Goal: Task Accomplishment & Management: Complete application form

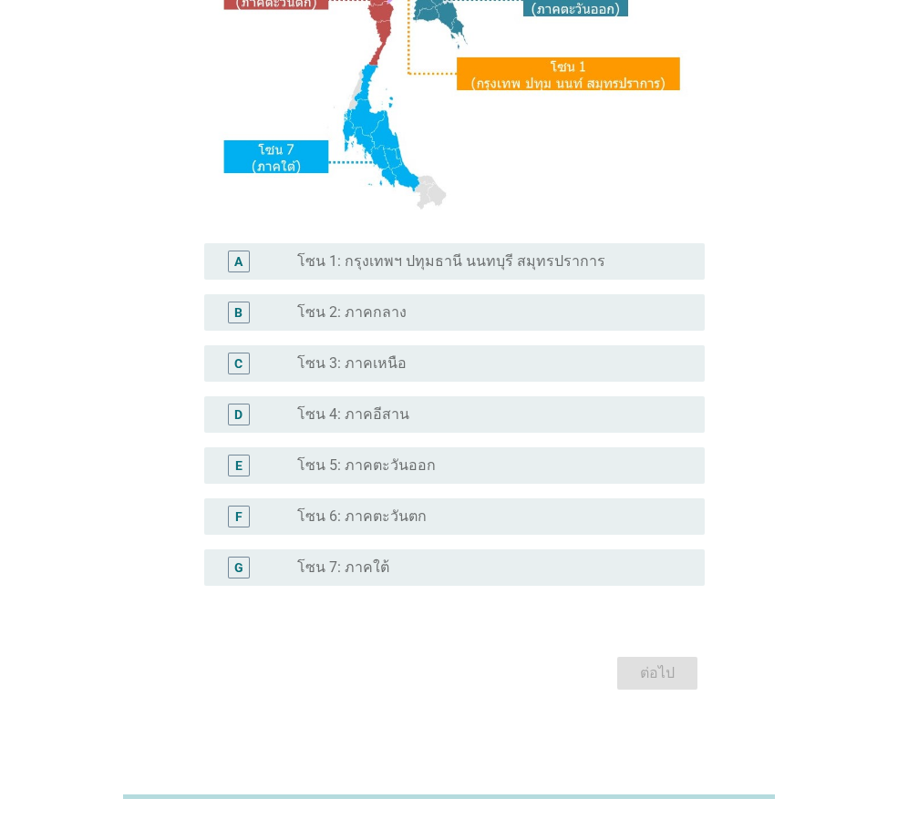
scroll to position [343, 0]
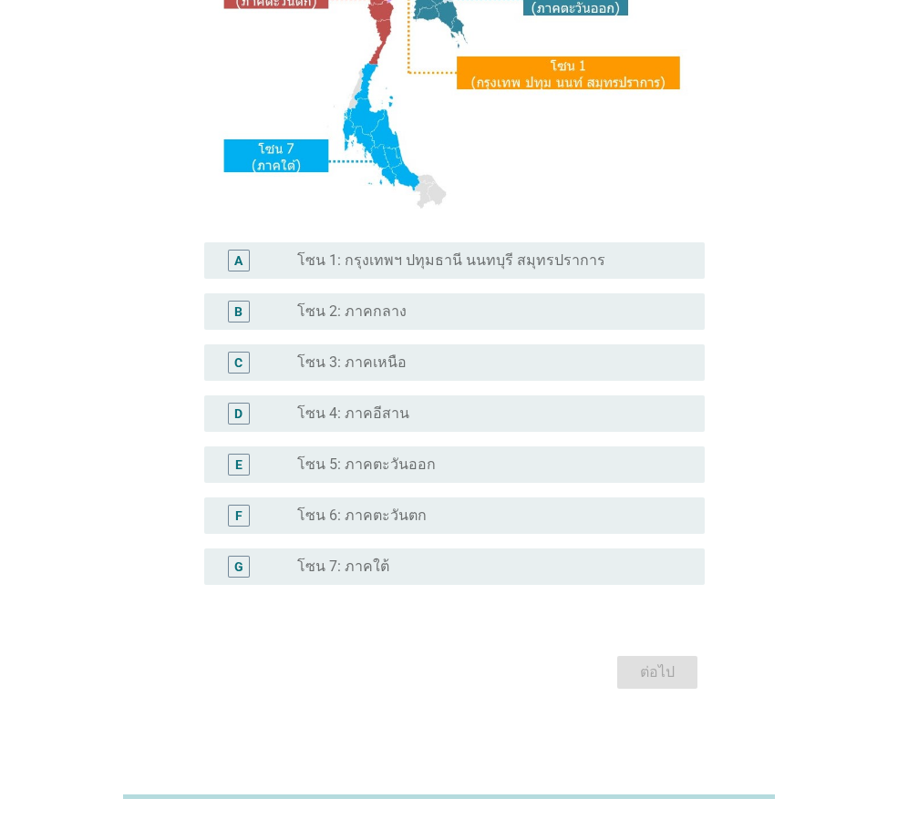
click at [453, 309] on div "radio_button_unchecked โซน 2: ภาคกลาง" at bounding box center [486, 312] width 378 height 18
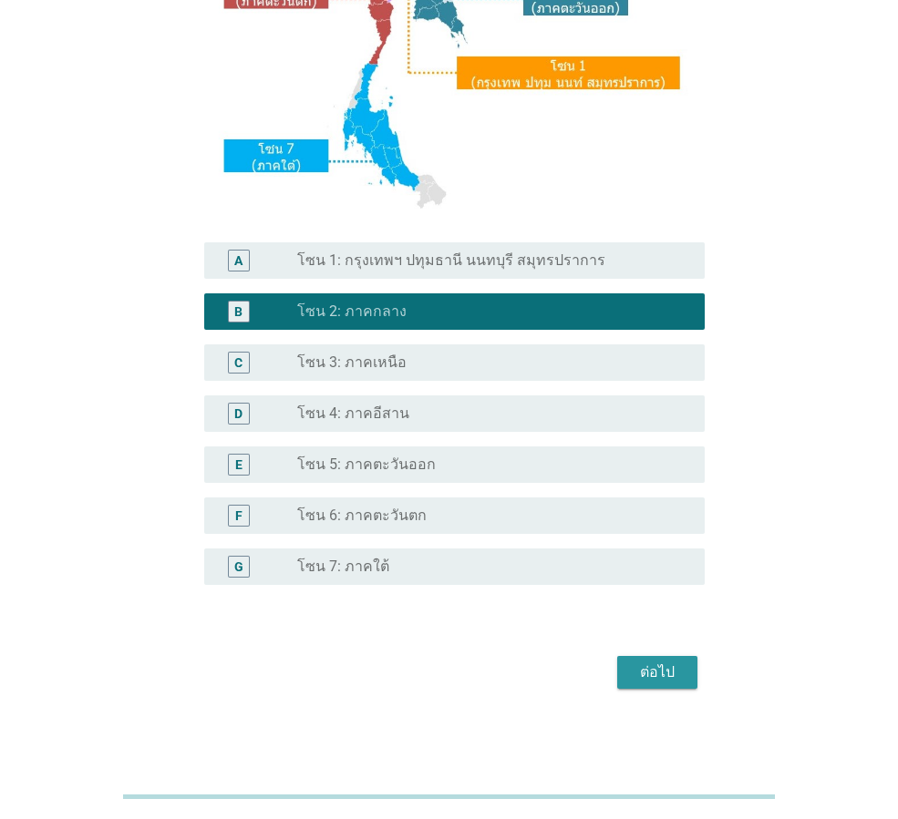
click at [670, 667] on div "ต่อไป" at bounding box center [657, 673] width 51 height 22
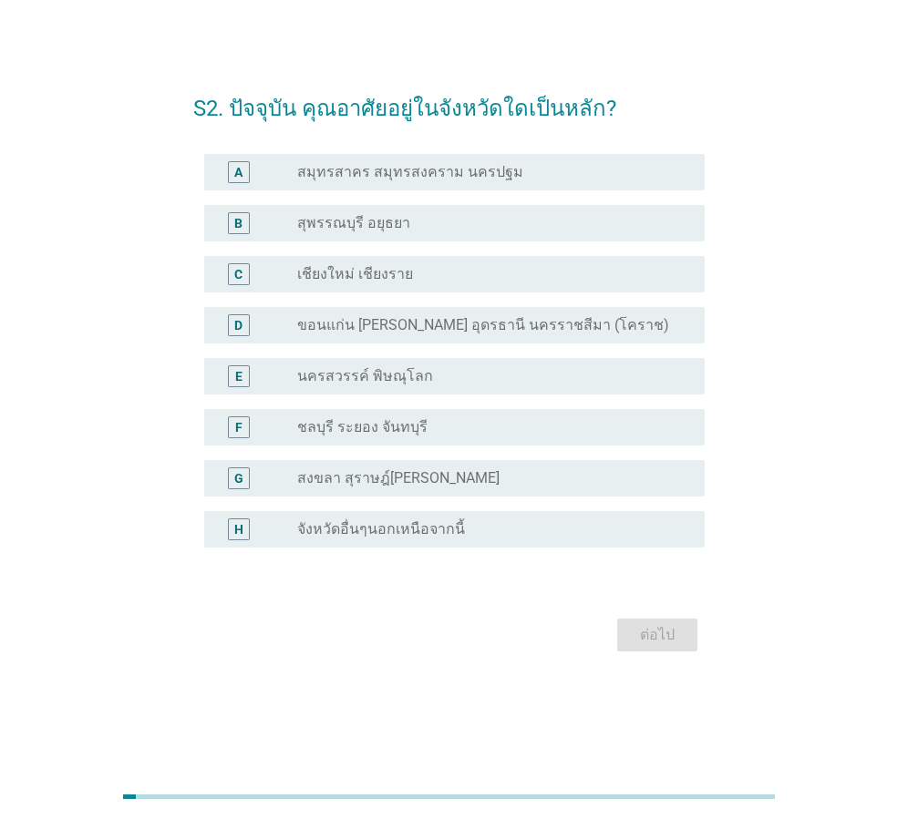
scroll to position [0, 0]
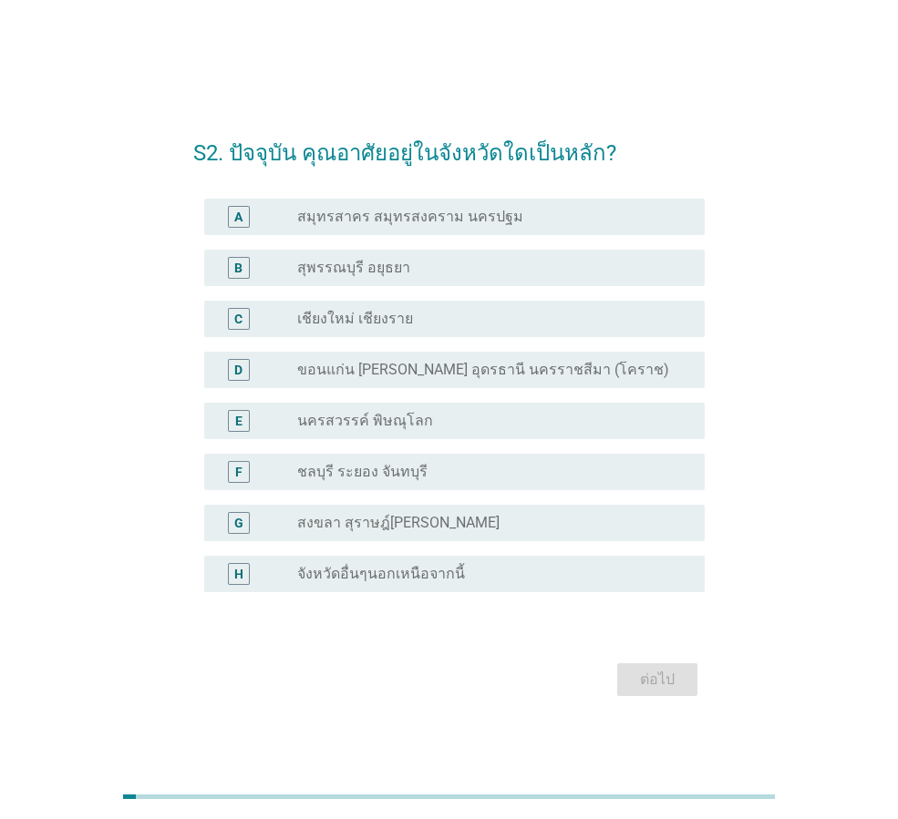
click at [464, 219] on label "สมุทรสาคร สมุทรสงคราม นครปฐม" at bounding box center [410, 217] width 226 height 18
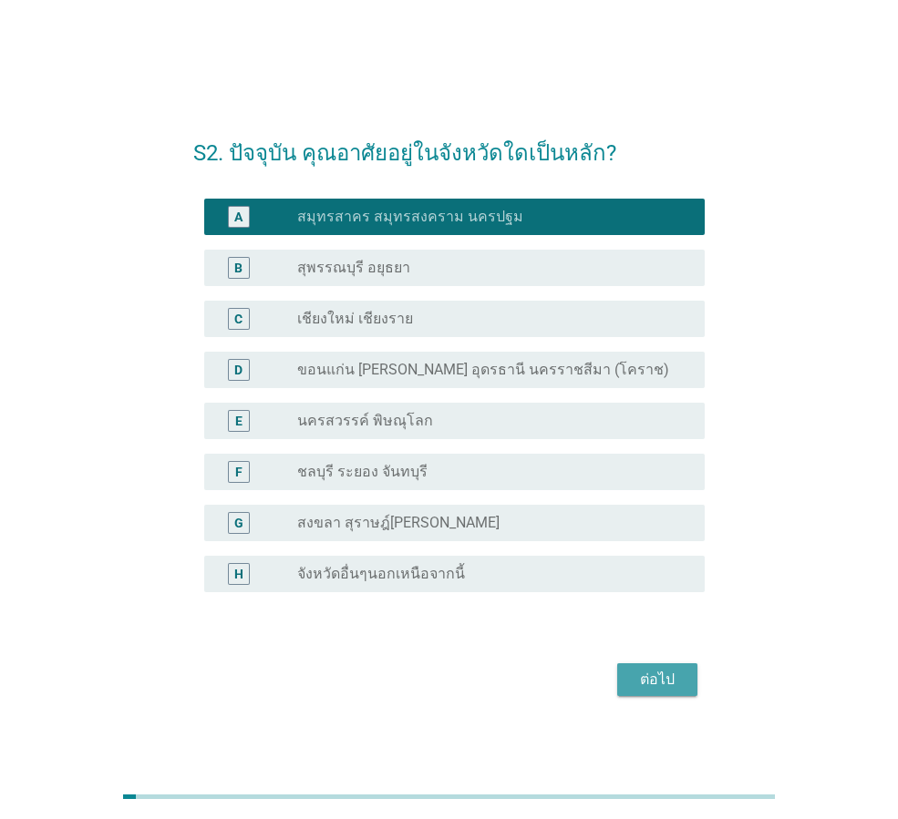
click at [650, 688] on div "ต่อไป" at bounding box center [657, 680] width 51 height 22
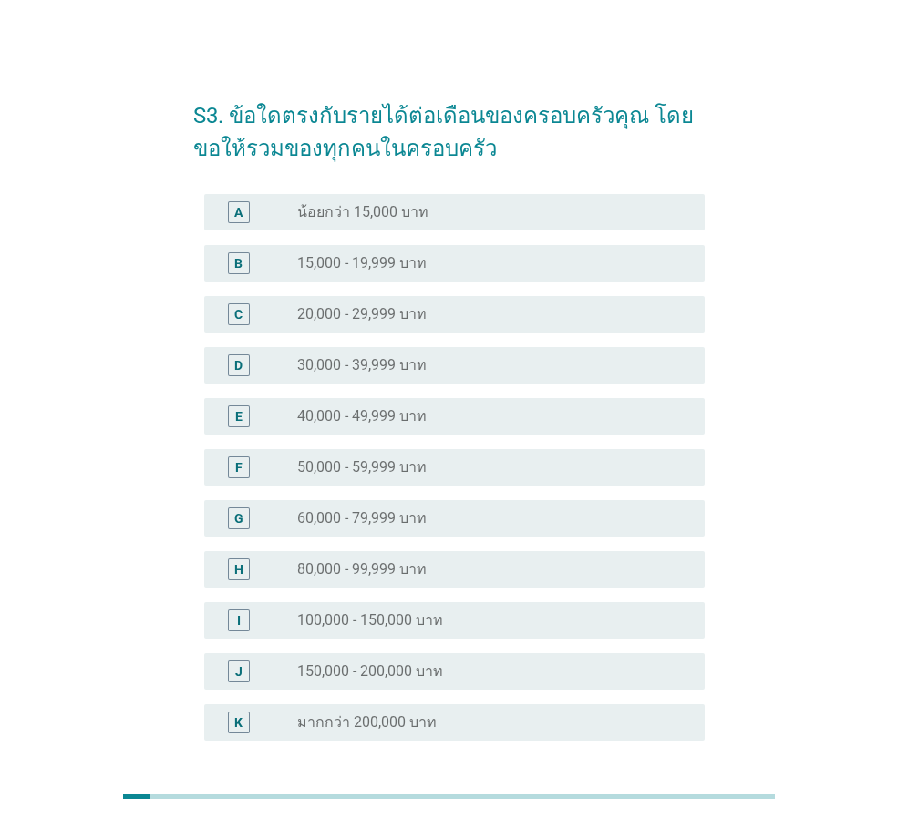
click at [303, 573] on label "80,000 - 99,999 บาท" at bounding box center [361, 569] width 129 height 18
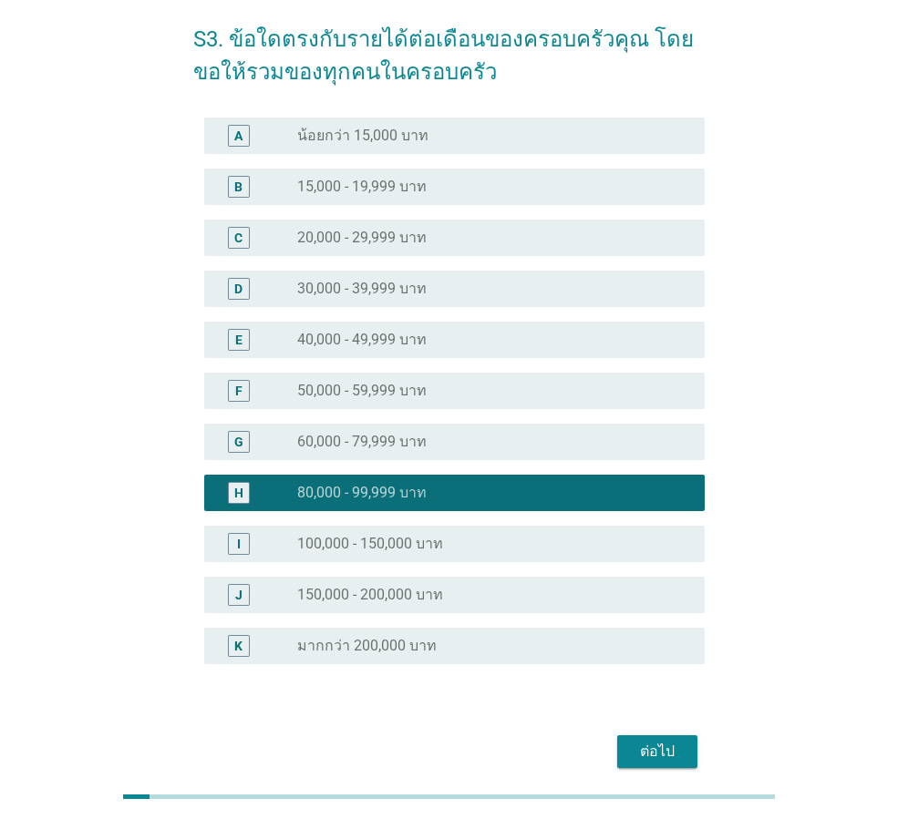
scroll to position [156, 0]
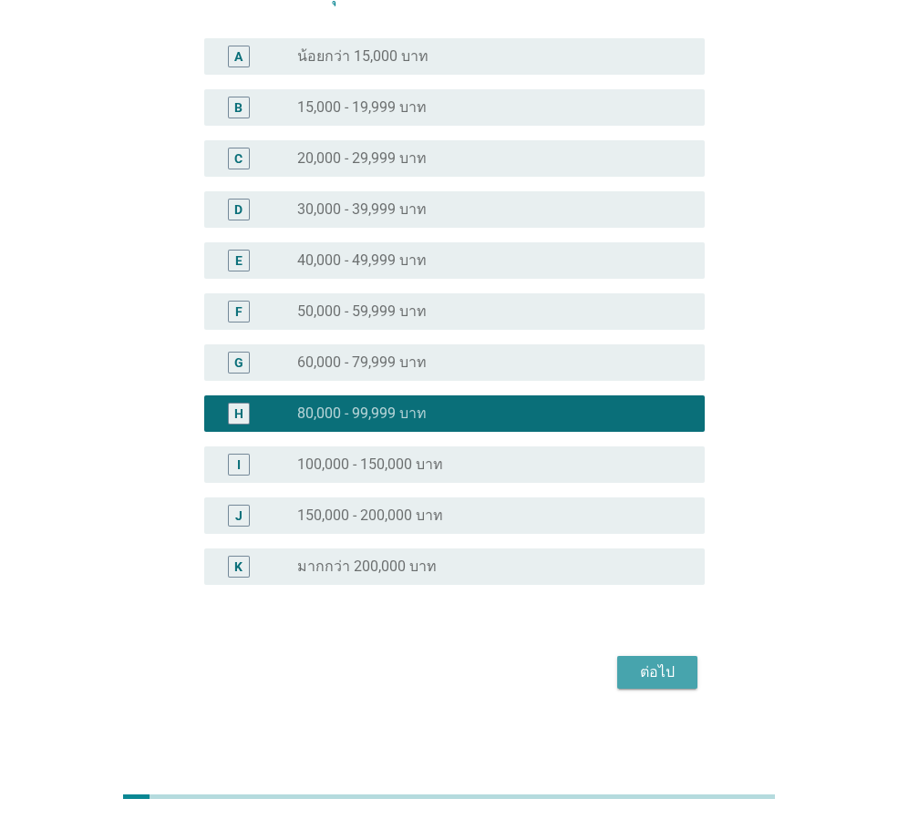
click at [694, 666] on button "ต่อไป" at bounding box center [657, 672] width 80 height 33
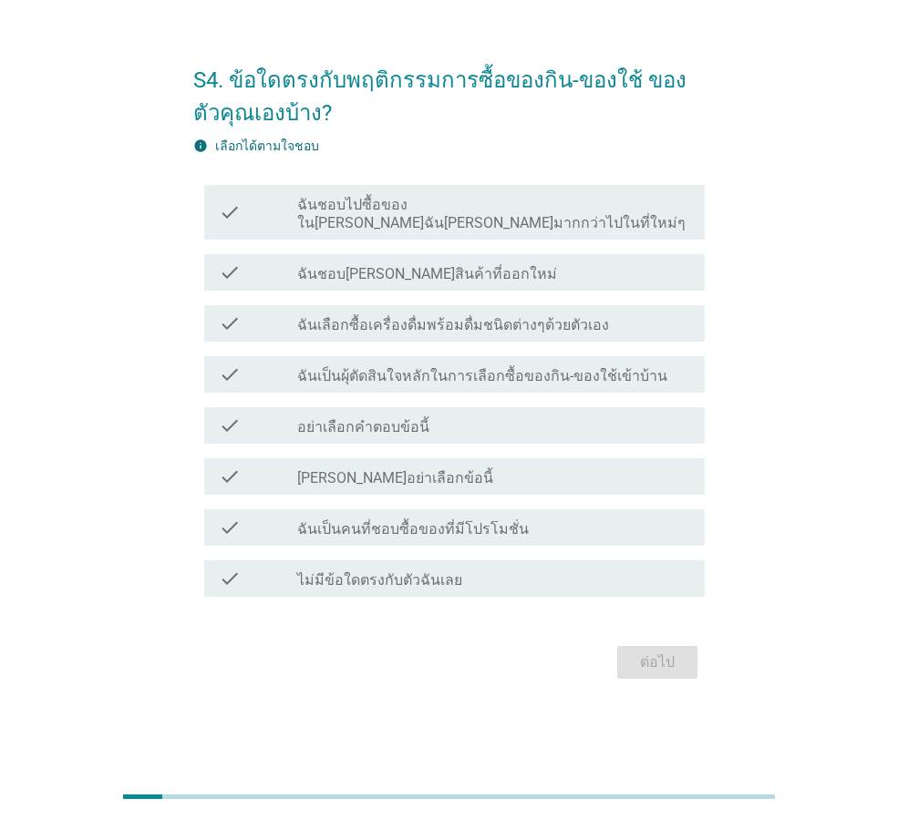
scroll to position [0, 0]
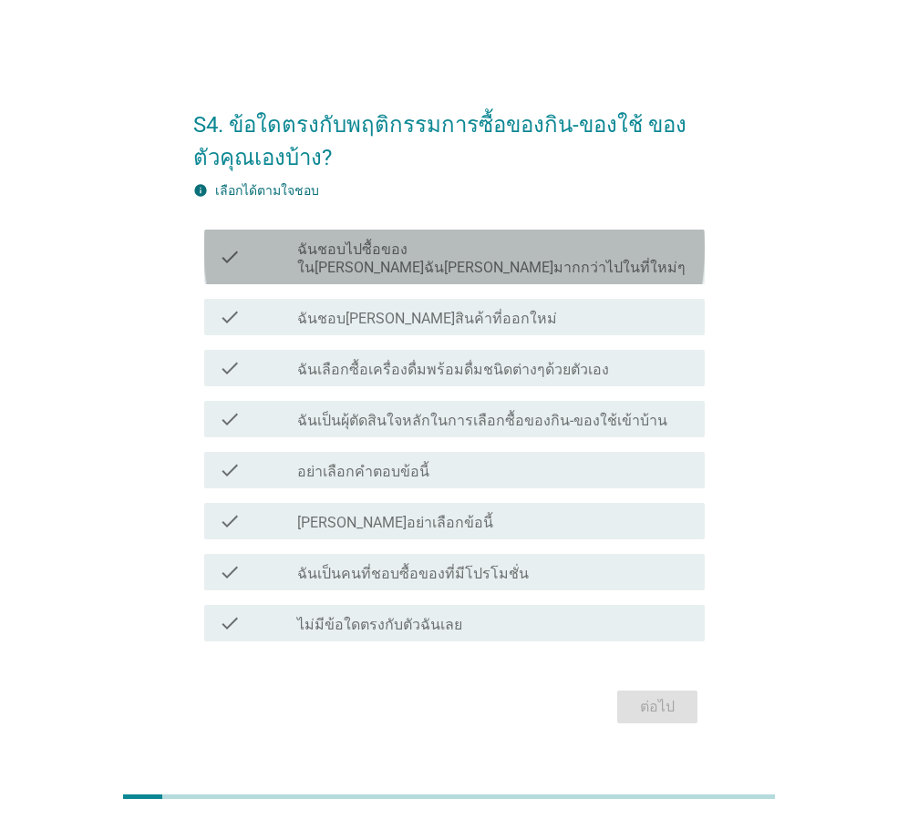
click at [414, 255] on label "ฉันชอบไปซื้อของใน[PERSON_NAME]ฉัน[PERSON_NAME]มากกว่าไปในที่ใหม่ๆ" at bounding box center [493, 259] width 393 height 36
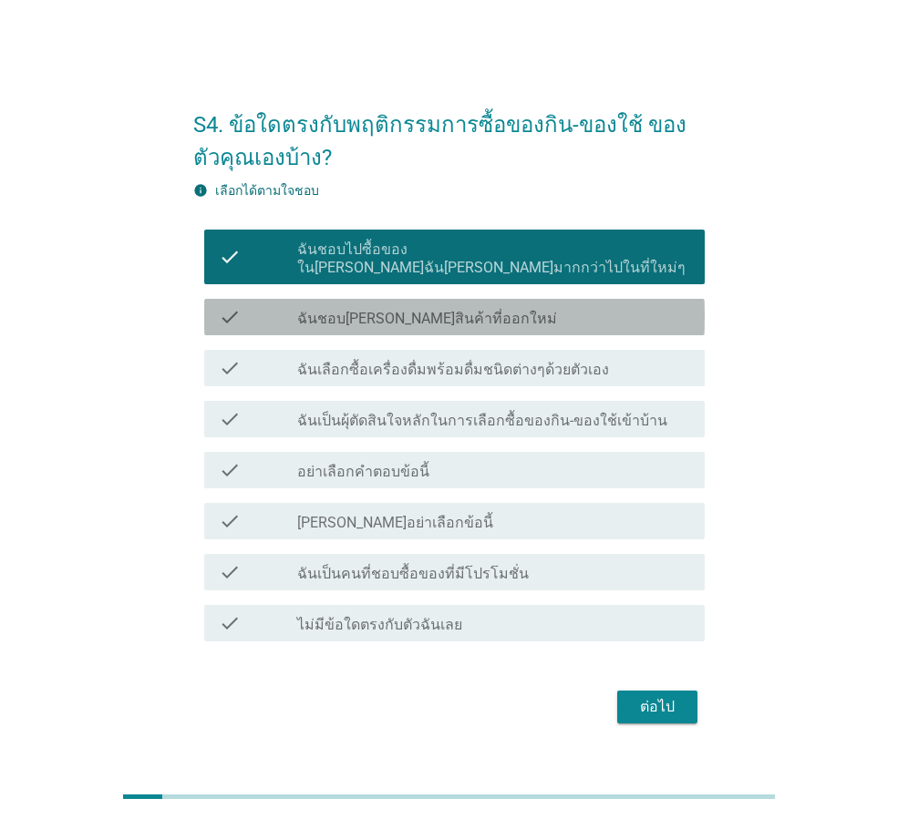
click at [395, 310] on label "ฉันชอบ[PERSON_NAME]สินค้าที่ออกใหม่" at bounding box center [427, 319] width 260 height 18
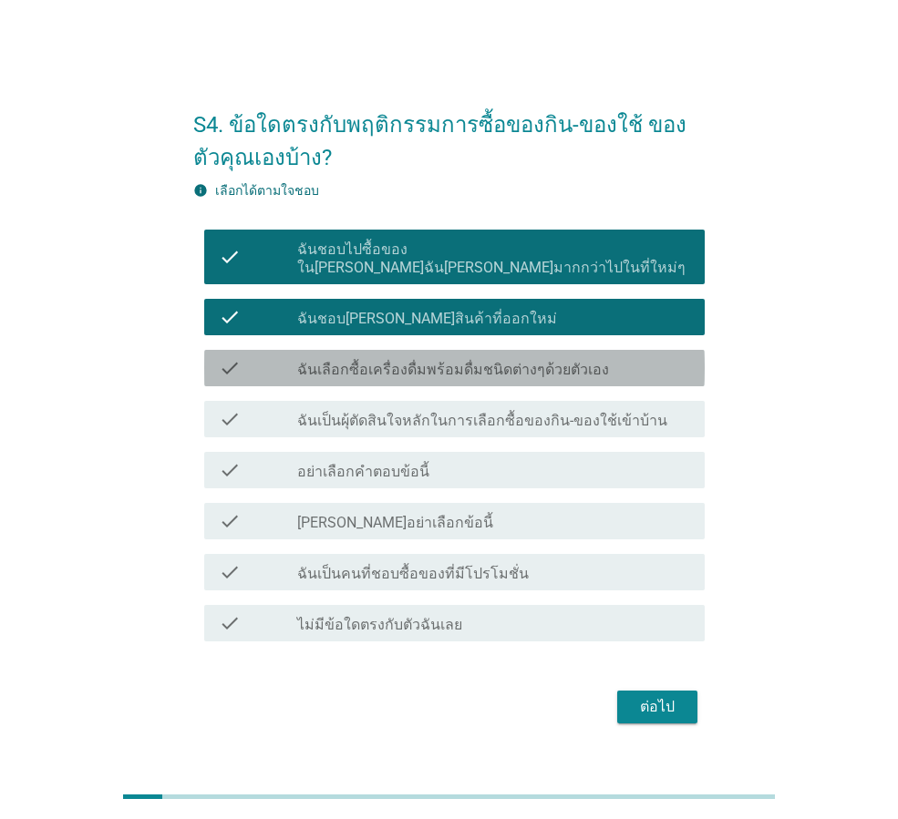
click at [397, 361] on label "ฉันเลือกซื้อเครื่องดื่มพร้อมดื่มชนิดต่างๆด้วยตัวเอง" at bounding box center [453, 370] width 312 height 18
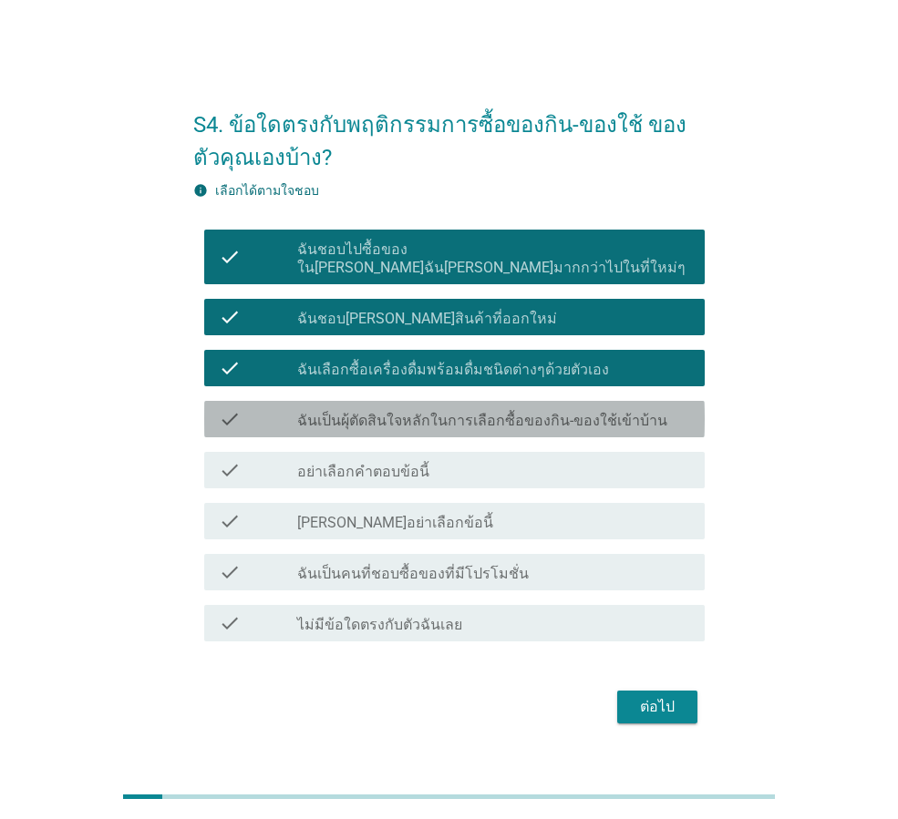
click at [399, 408] on div "check_box_outline_blank ฉันเป็นผุ้ตัดสินใจหลักในการเลือกซื้อของกิน-ของใช้เข้าบ้…" at bounding box center [493, 419] width 393 height 22
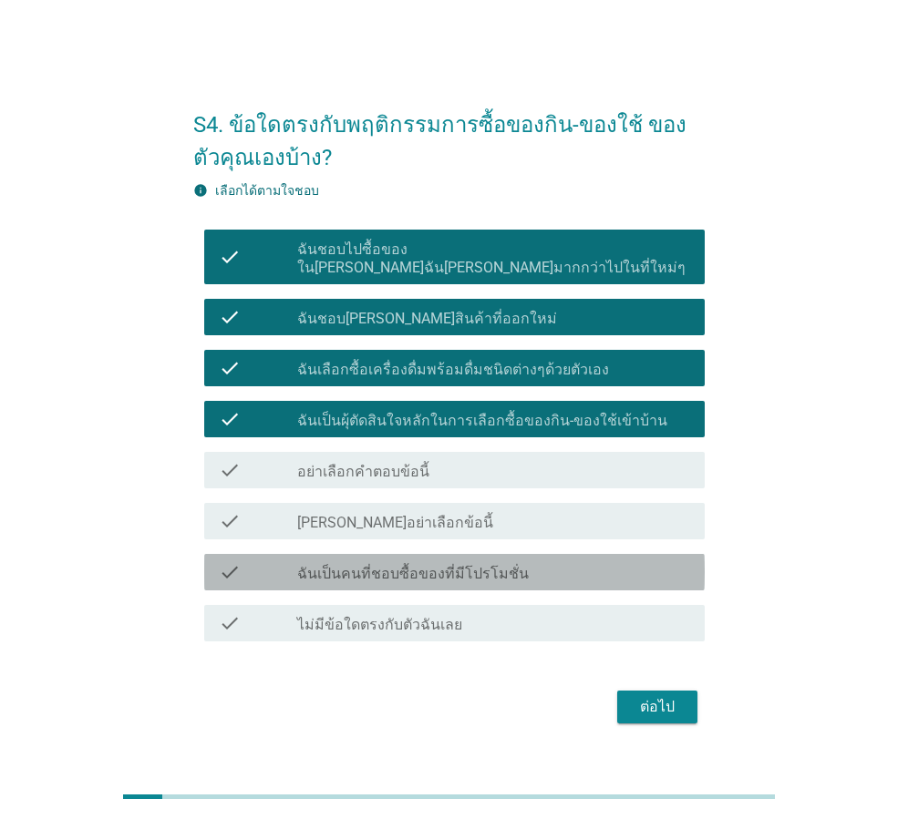
click at [394, 565] on label "ฉันเป็นคนที่ชอบซื้อของที่มีโปรโมชั่น" at bounding box center [412, 574] width 231 height 18
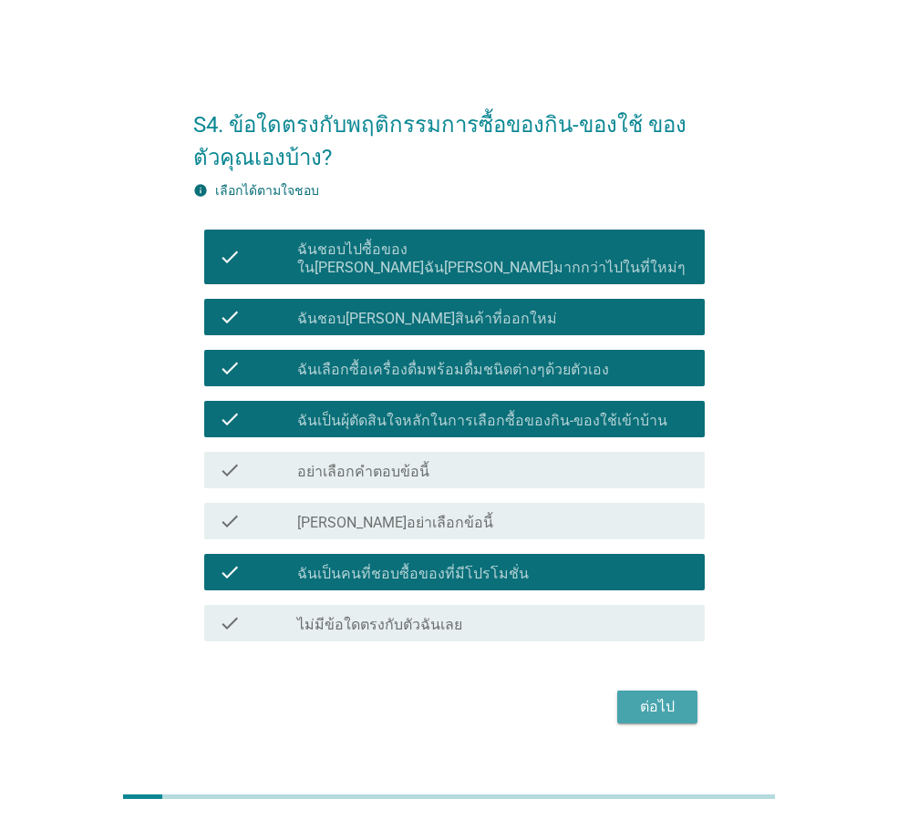
click at [638, 696] on div "ต่อไป" at bounding box center [657, 707] width 51 height 22
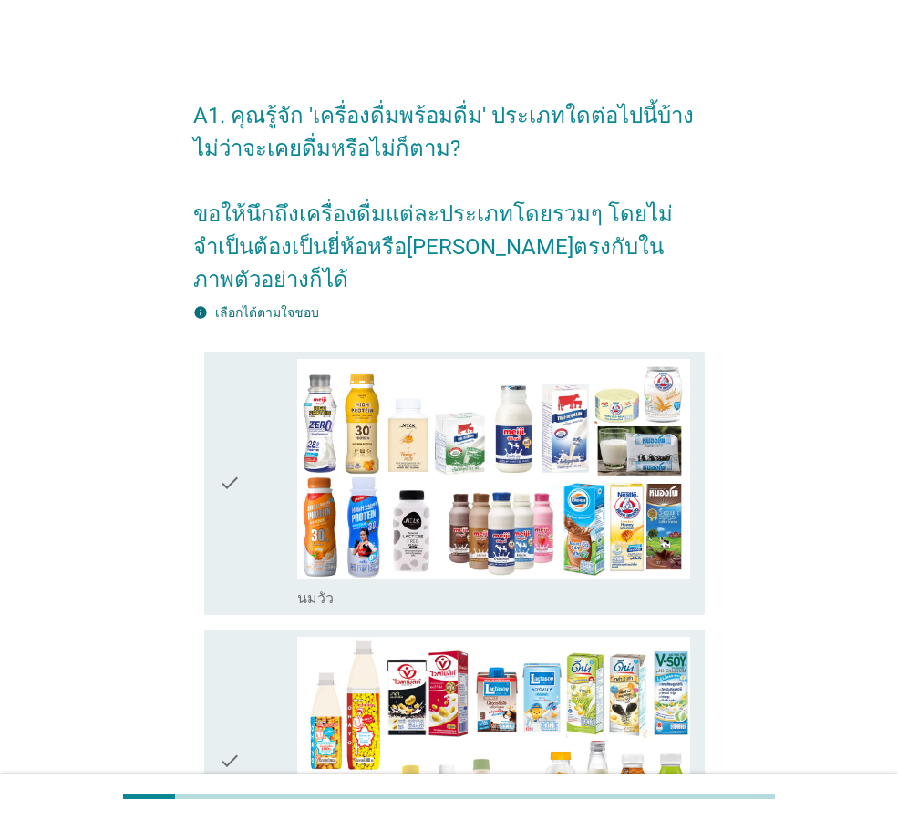
drag, startPoint x: 239, startPoint y: 507, endPoint x: 242, endPoint y: 597, distance: 90.3
click at [241, 509] on icon "check" at bounding box center [230, 483] width 22 height 249
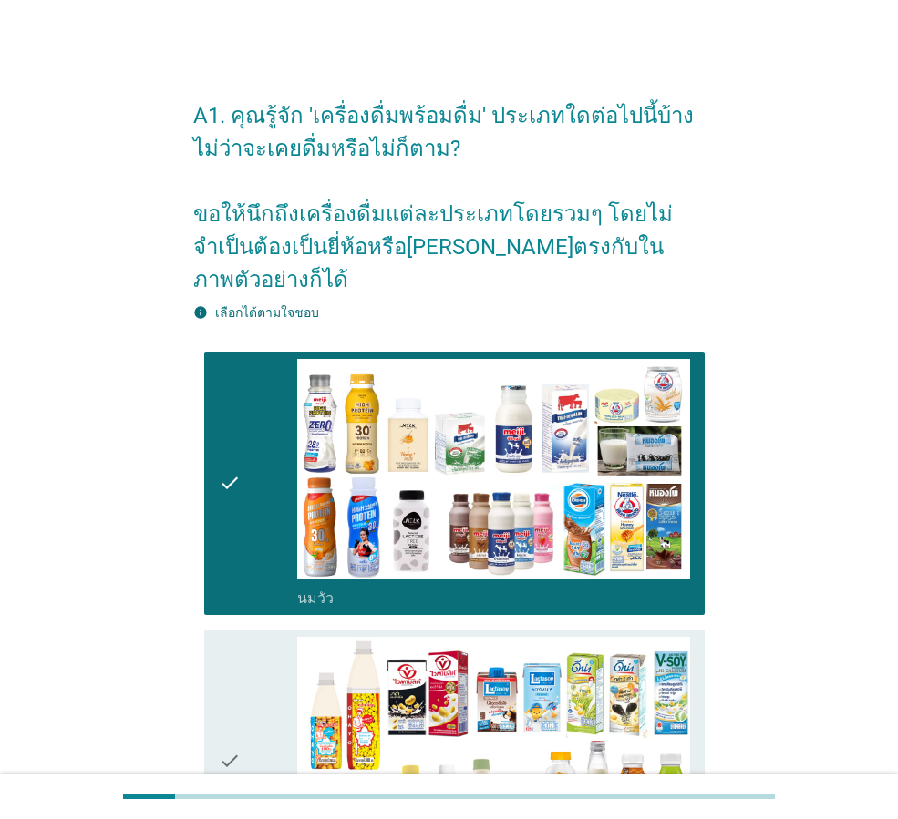
click at [242, 637] on div "check" at bounding box center [258, 761] width 78 height 249
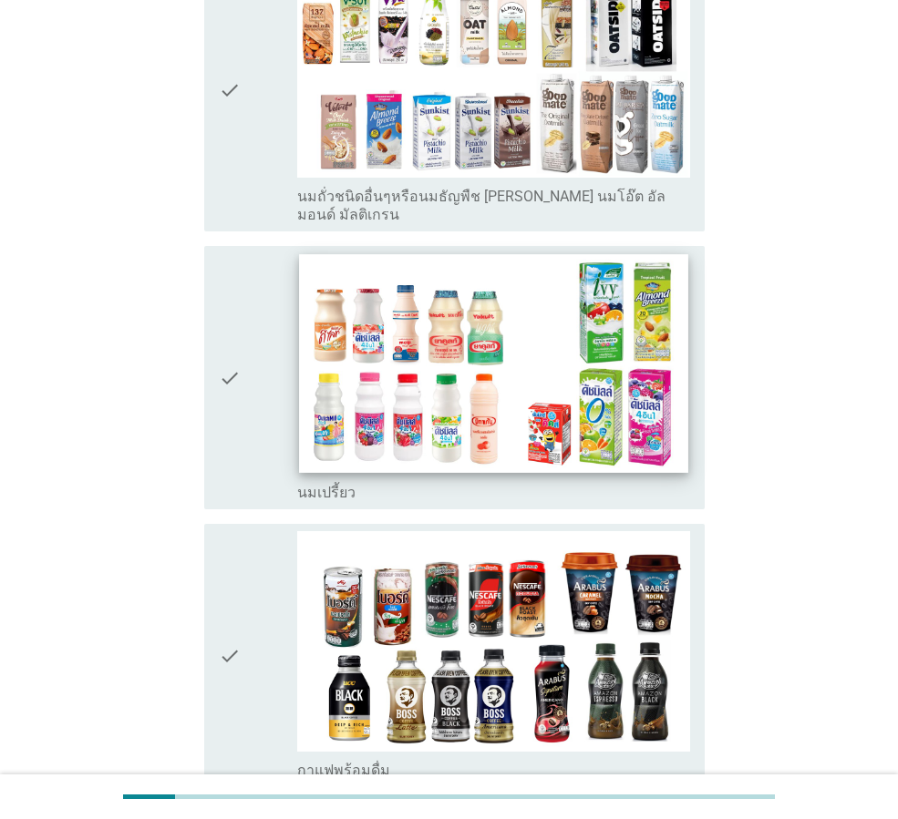
scroll to position [1002, 0]
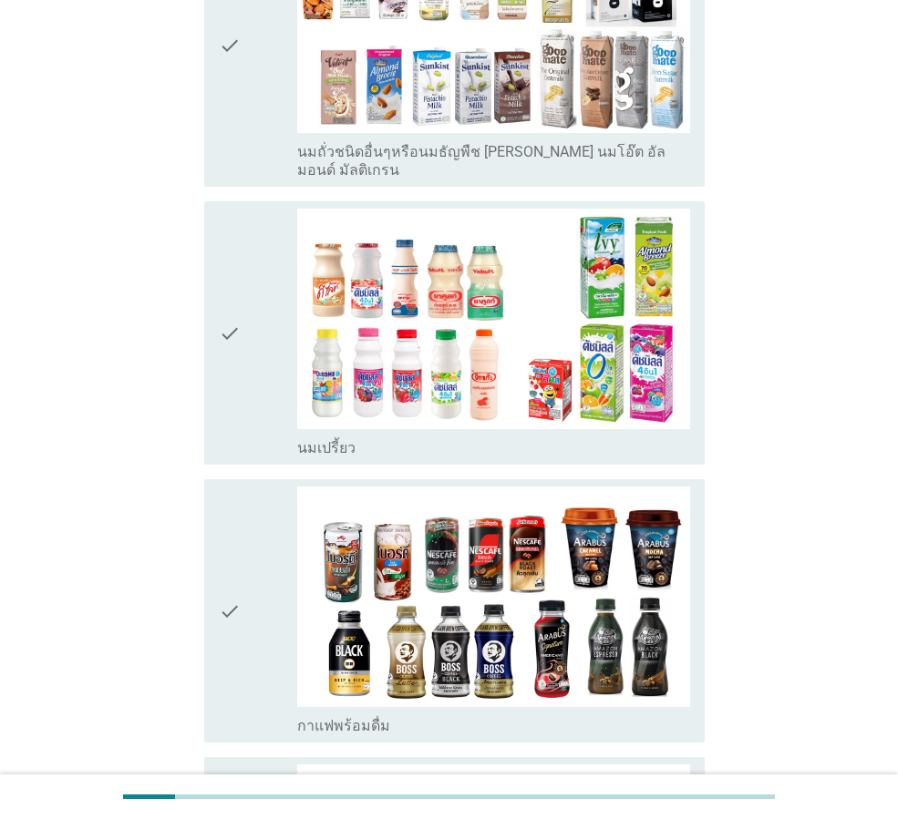
click at [242, 358] on div "check" at bounding box center [258, 333] width 78 height 249
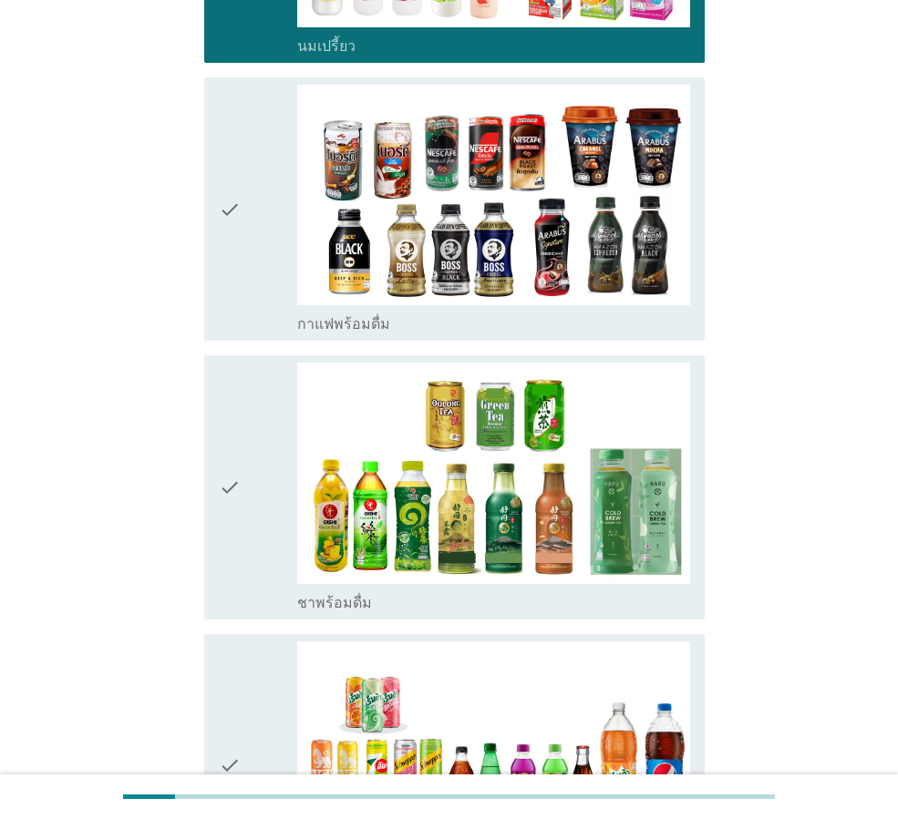
scroll to position [1458, 0]
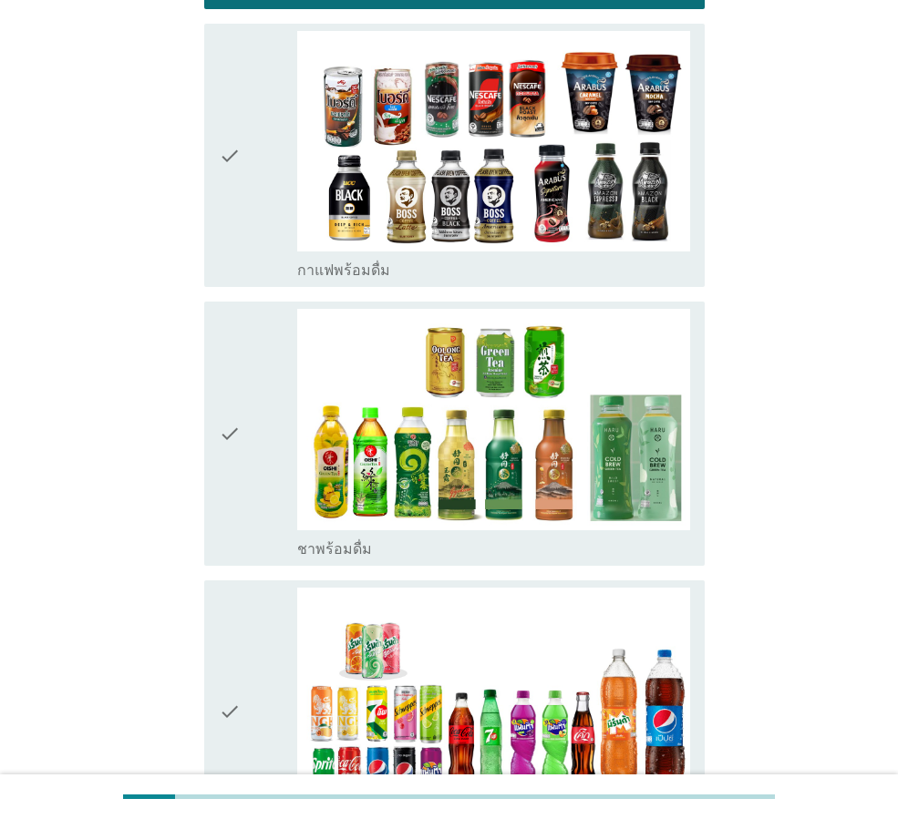
click at [248, 186] on div "check" at bounding box center [258, 155] width 78 height 249
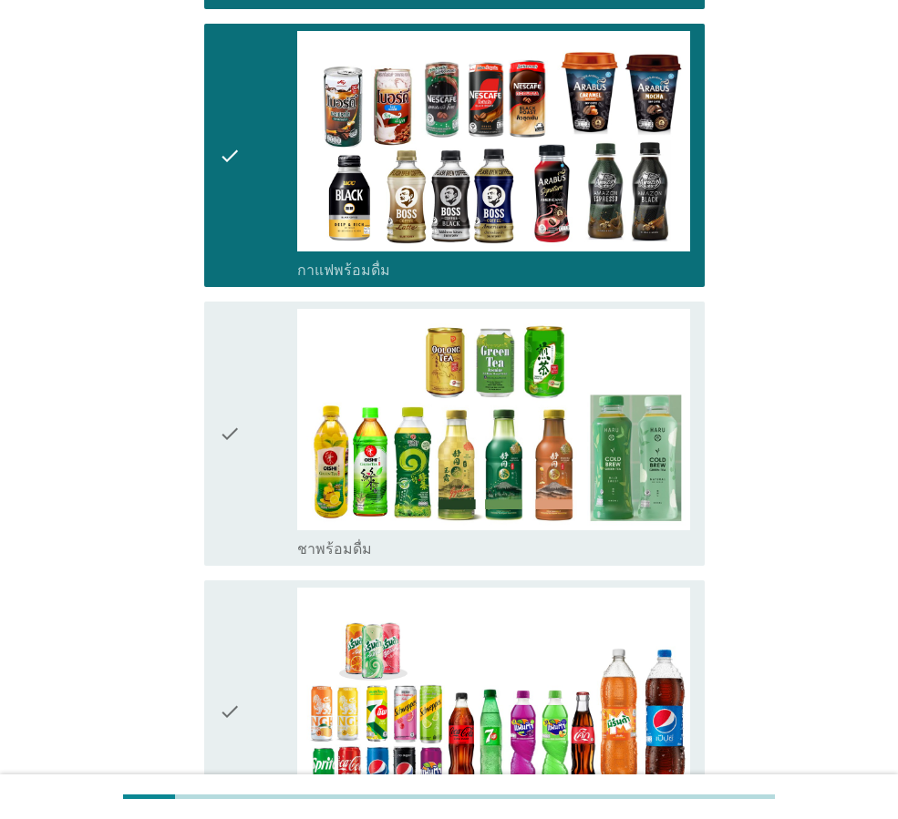
drag, startPoint x: 261, startPoint y: 305, endPoint x: 258, endPoint y: 323, distance: 17.5
click at [261, 309] on div "check" at bounding box center [258, 433] width 78 height 249
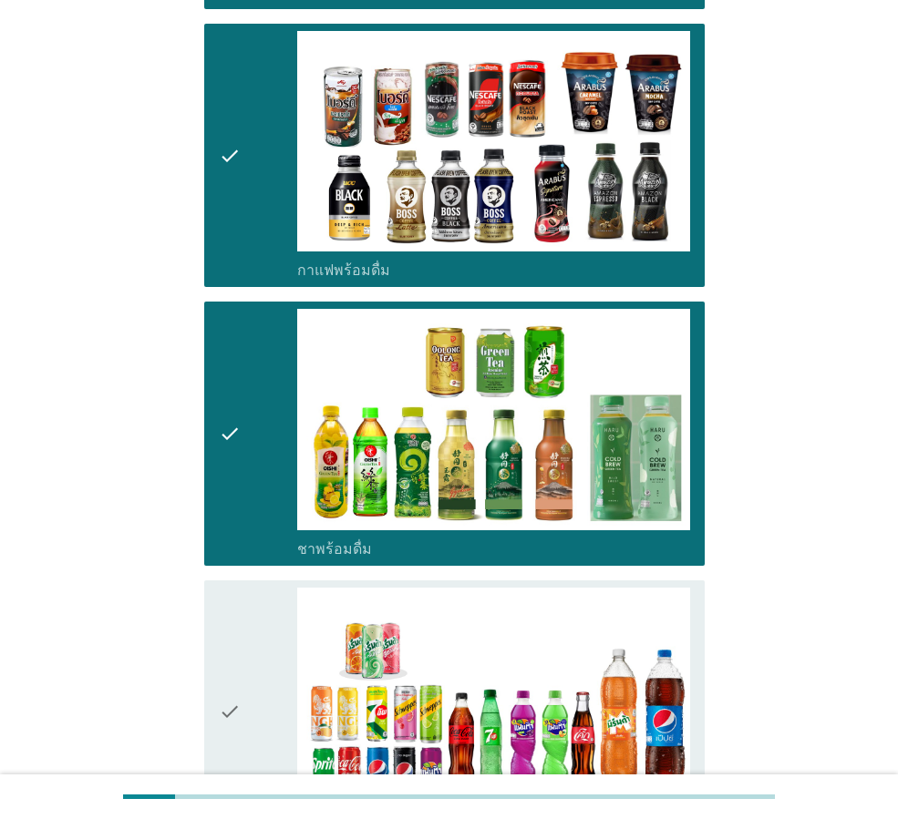
click at [222, 588] on icon "check" at bounding box center [230, 712] width 22 height 249
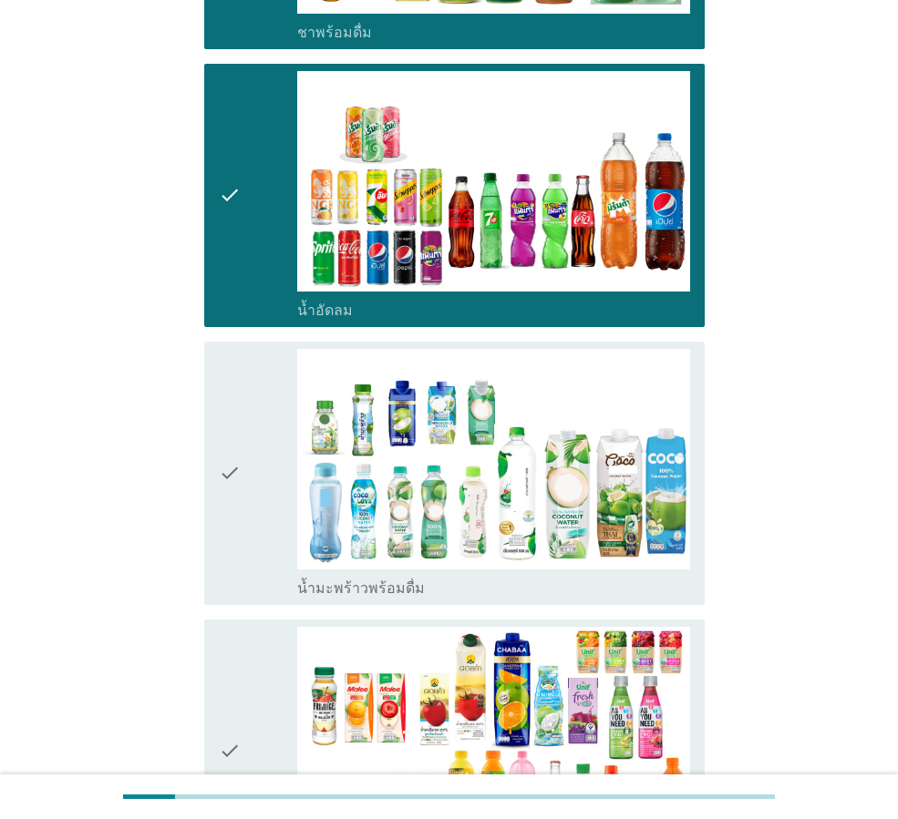
scroll to position [2096, 0]
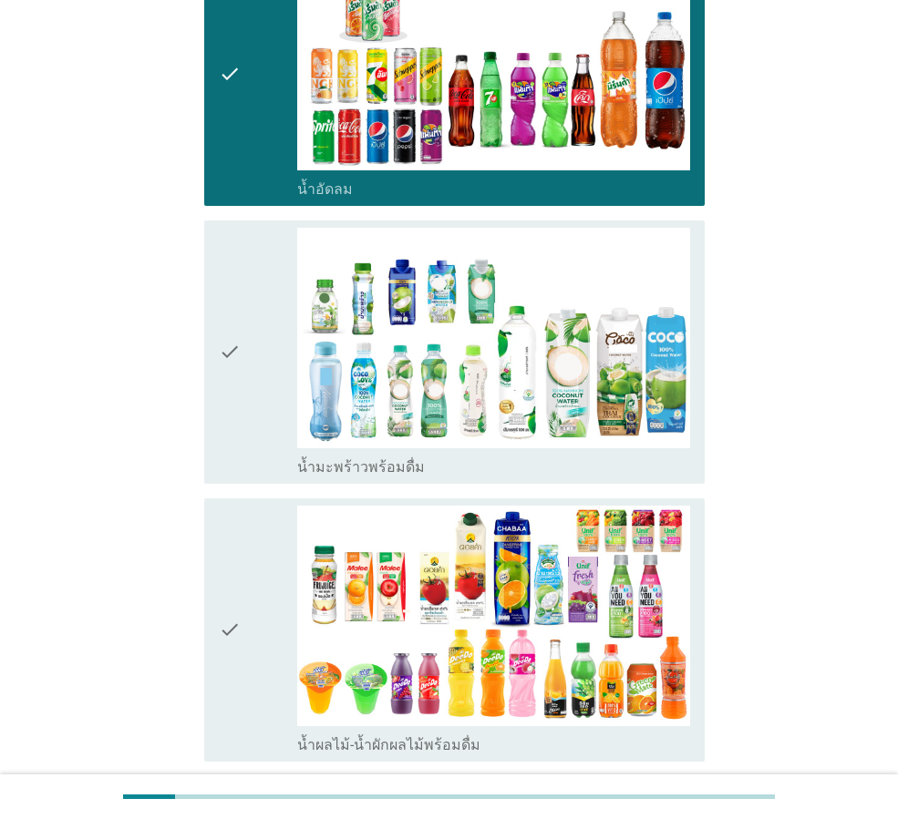
click at [241, 583] on icon "check" at bounding box center [230, 630] width 22 height 249
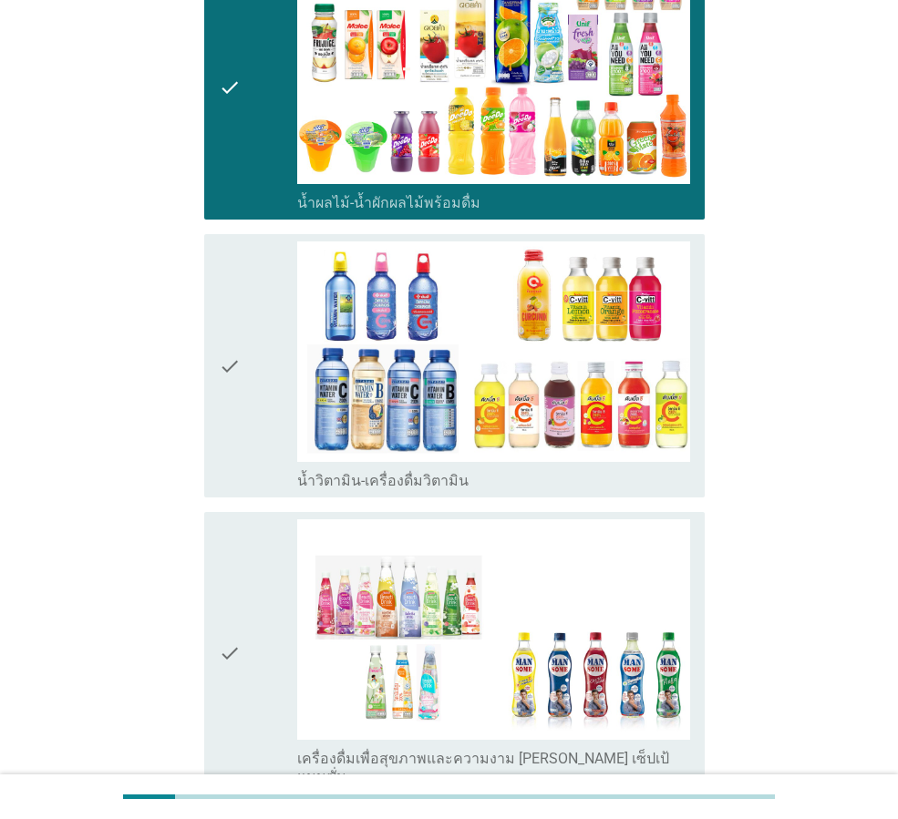
scroll to position [2734, 0]
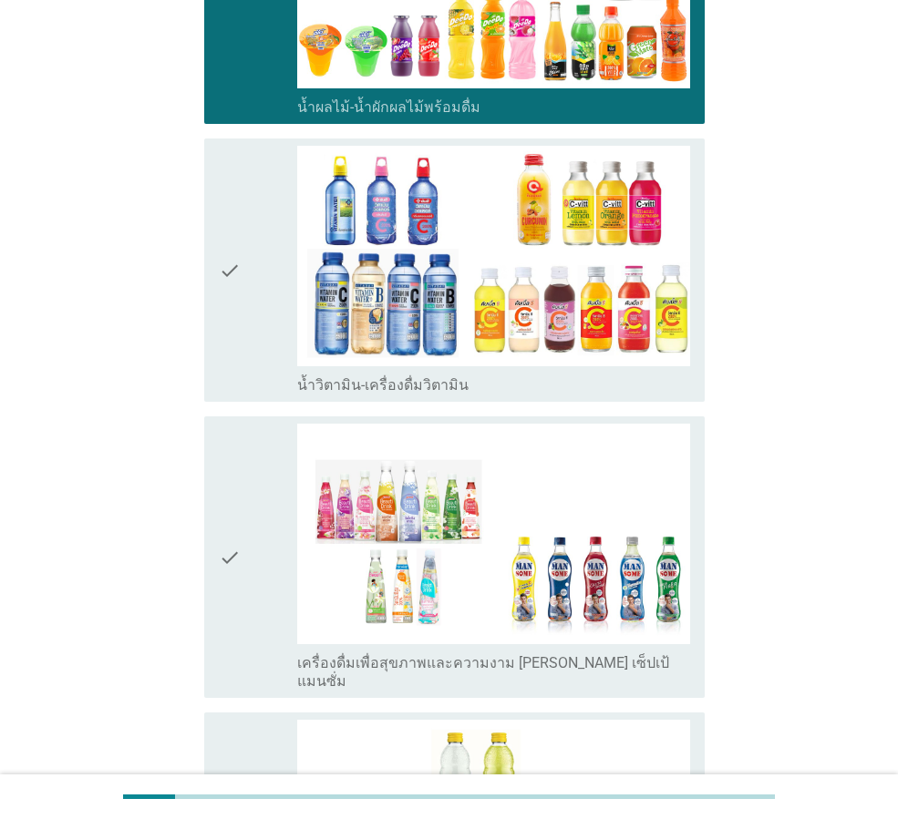
click at [250, 307] on div "check" at bounding box center [258, 270] width 78 height 249
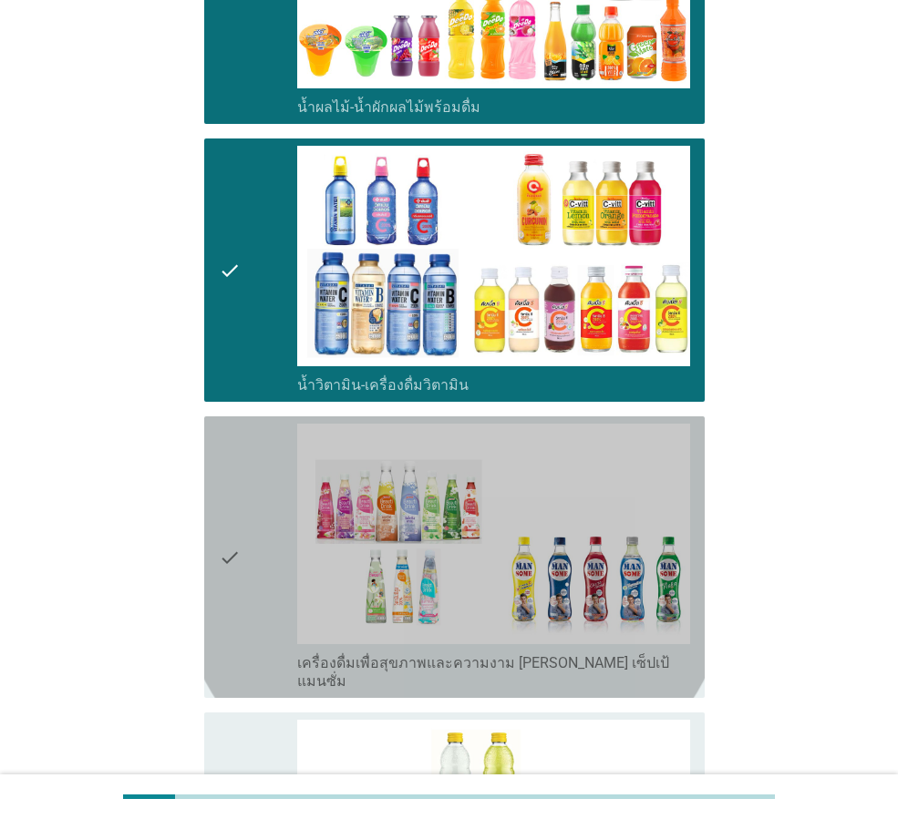
drag, startPoint x: 249, startPoint y: 481, endPoint x: 242, endPoint y: 578, distance: 96.9
click at [245, 496] on div "check" at bounding box center [258, 557] width 78 height 267
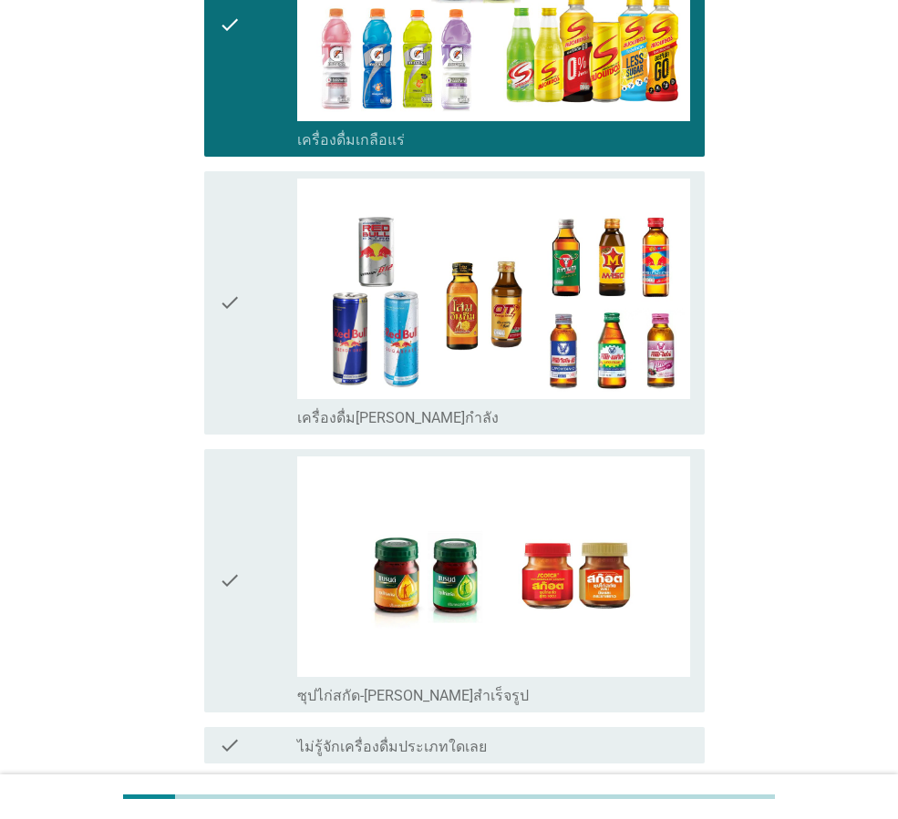
scroll to position [3642, 0]
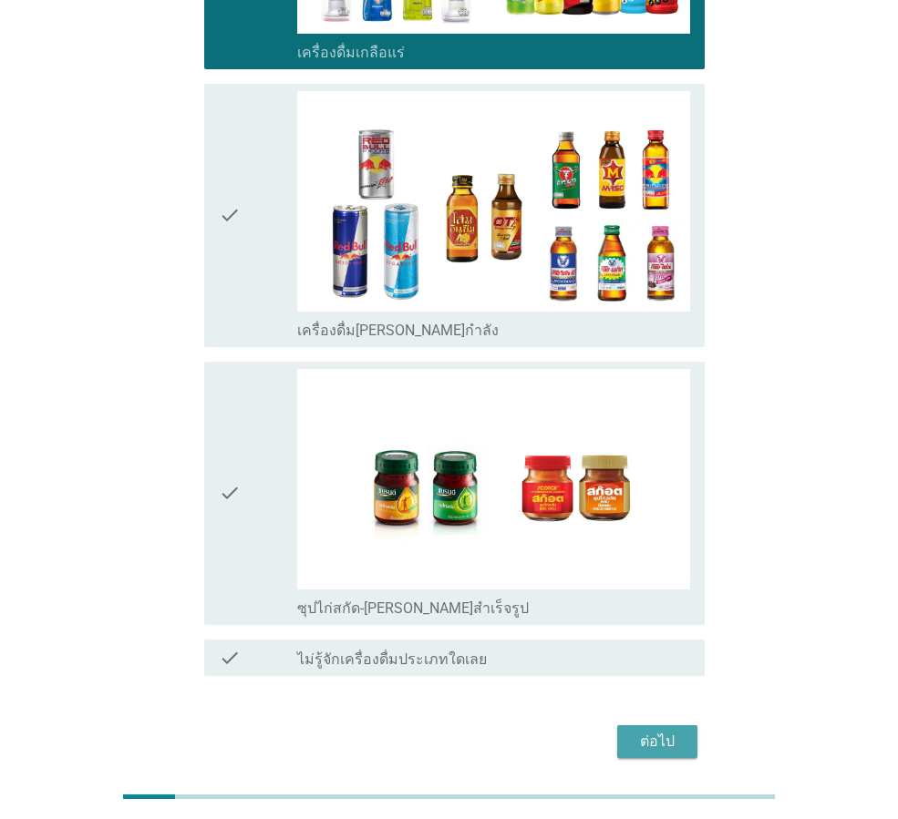
click at [656, 731] on div "ต่อไป" at bounding box center [657, 742] width 51 height 22
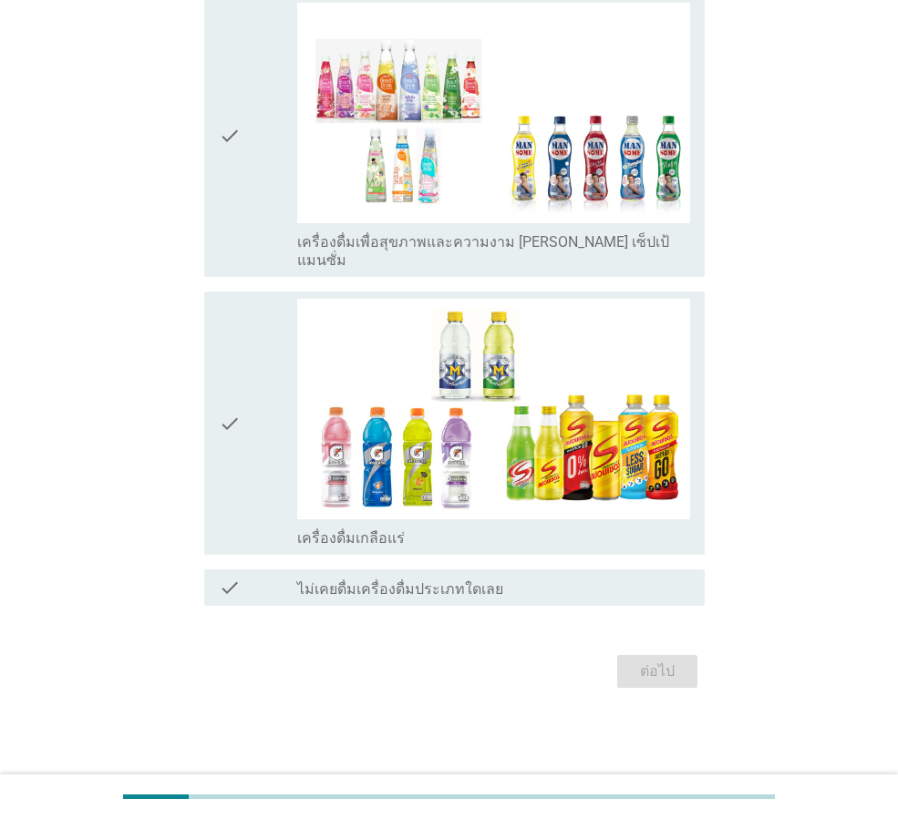
scroll to position [0, 0]
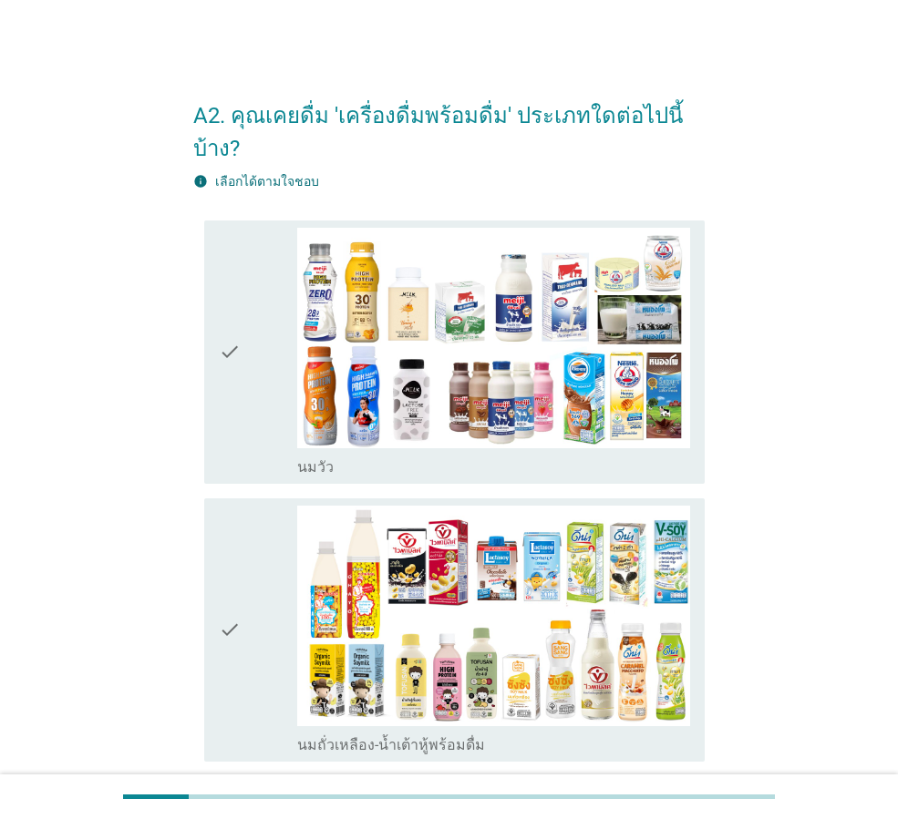
drag, startPoint x: 250, startPoint y: 403, endPoint x: 232, endPoint y: 509, distance: 107.1
click at [249, 405] on div "check" at bounding box center [258, 352] width 78 height 249
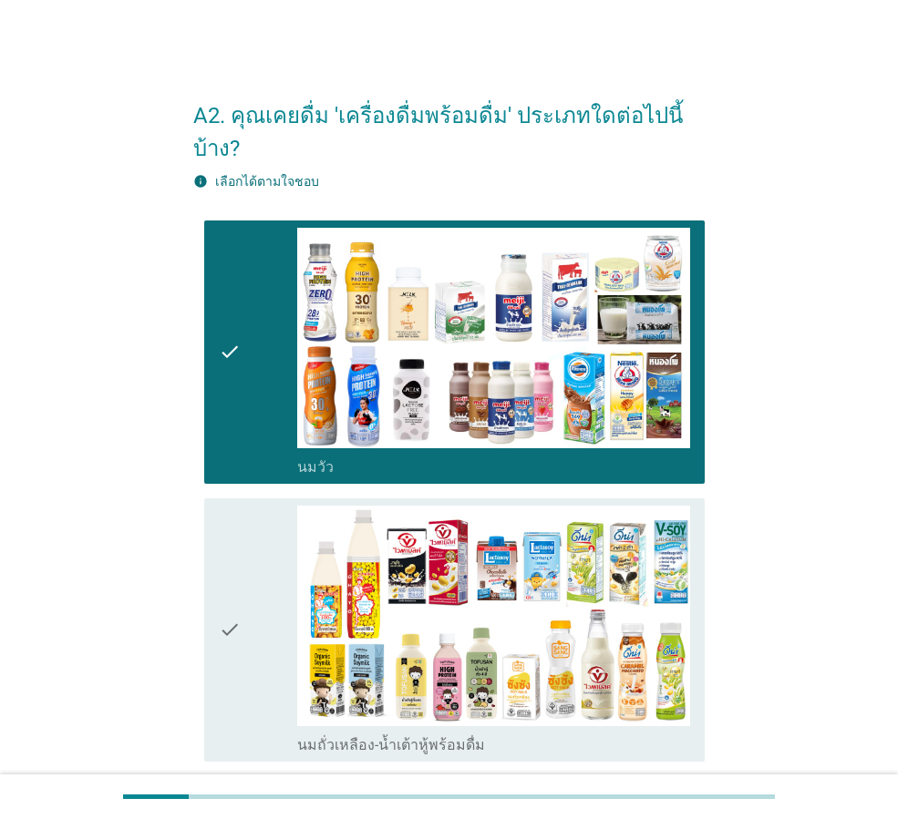
click at [231, 576] on icon "check" at bounding box center [230, 630] width 22 height 249
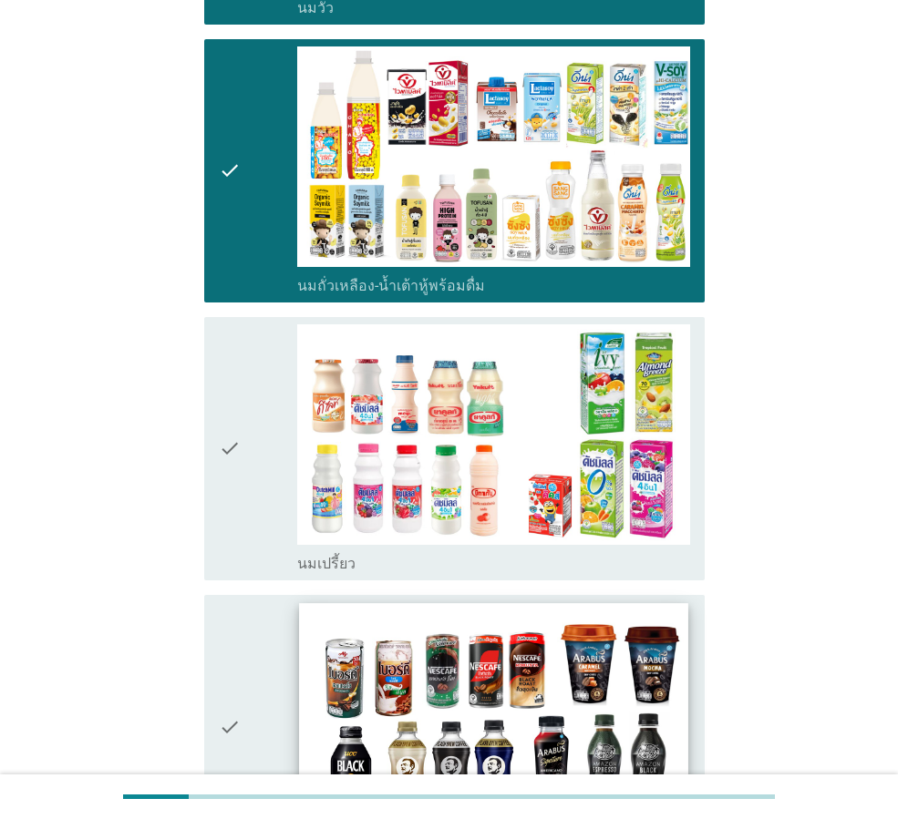
scroll to position [638, 0]
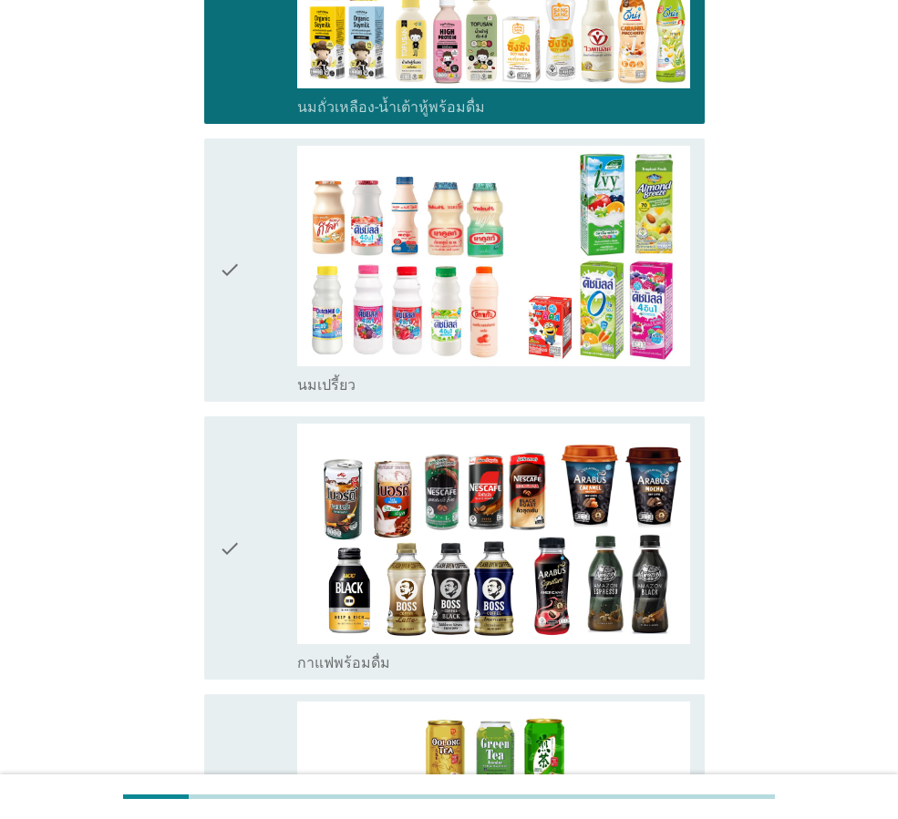
click at [269, 602] on div "check" at bounding box center [258, 548] width 78 height 249
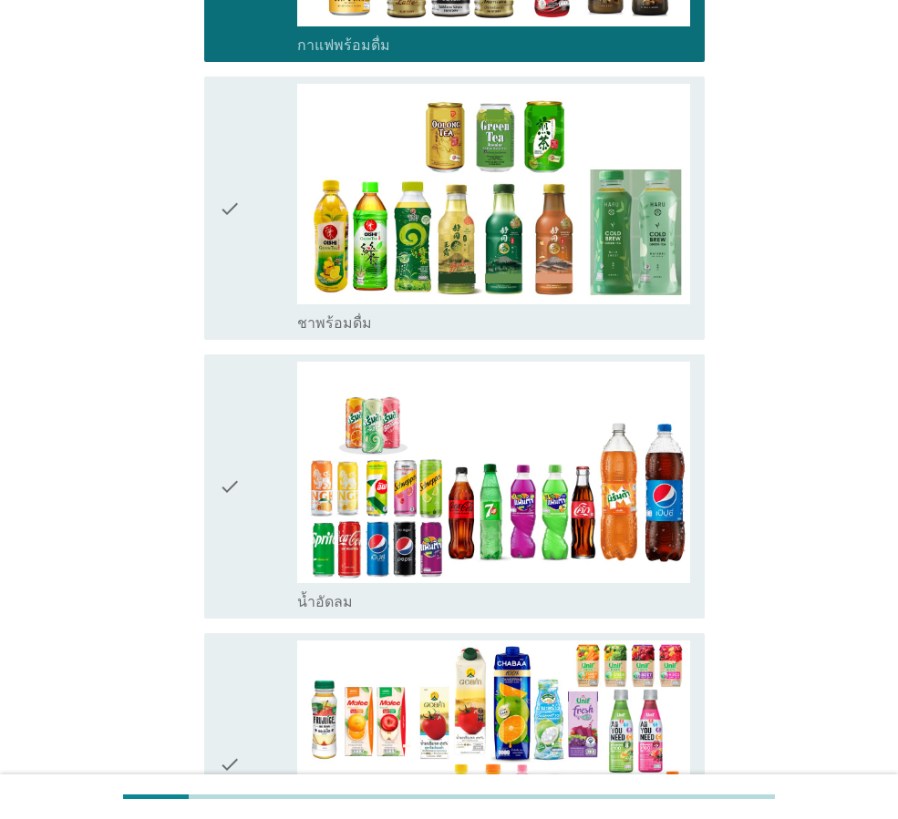
scroll to position [1276, 0]
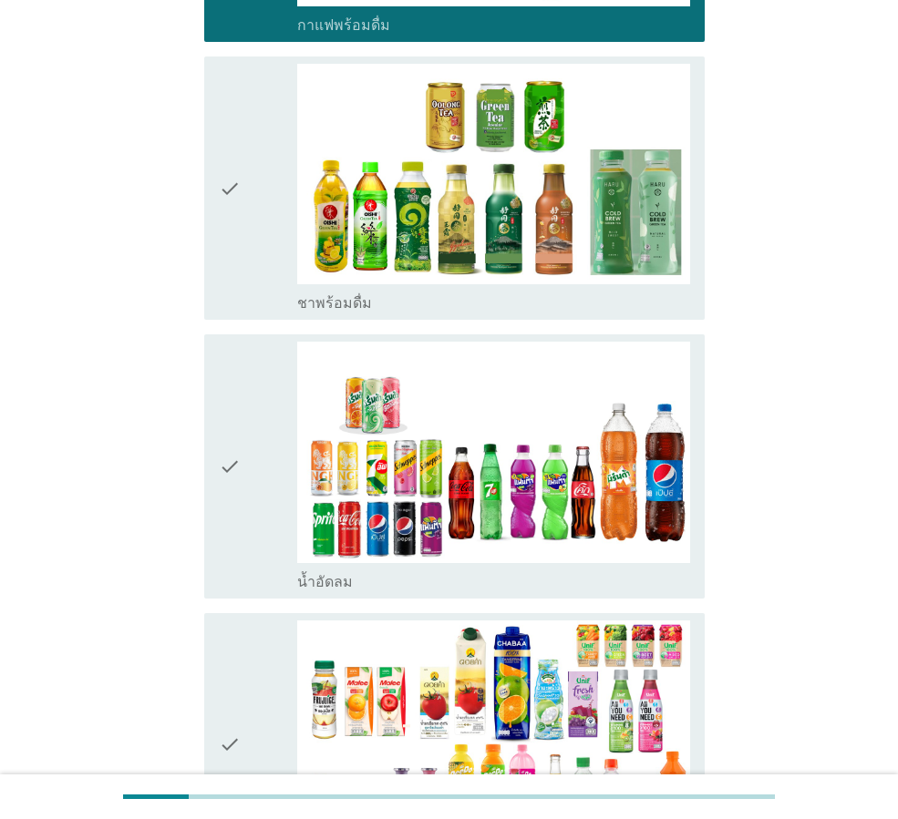
drag, startPoint x: 248, startPoint y: 218, endPoint x: 248, endPoint y: 262, distance: 44.7
click at [248, 229] on div "check" at bounding box center [258, 188] width 78 height 249
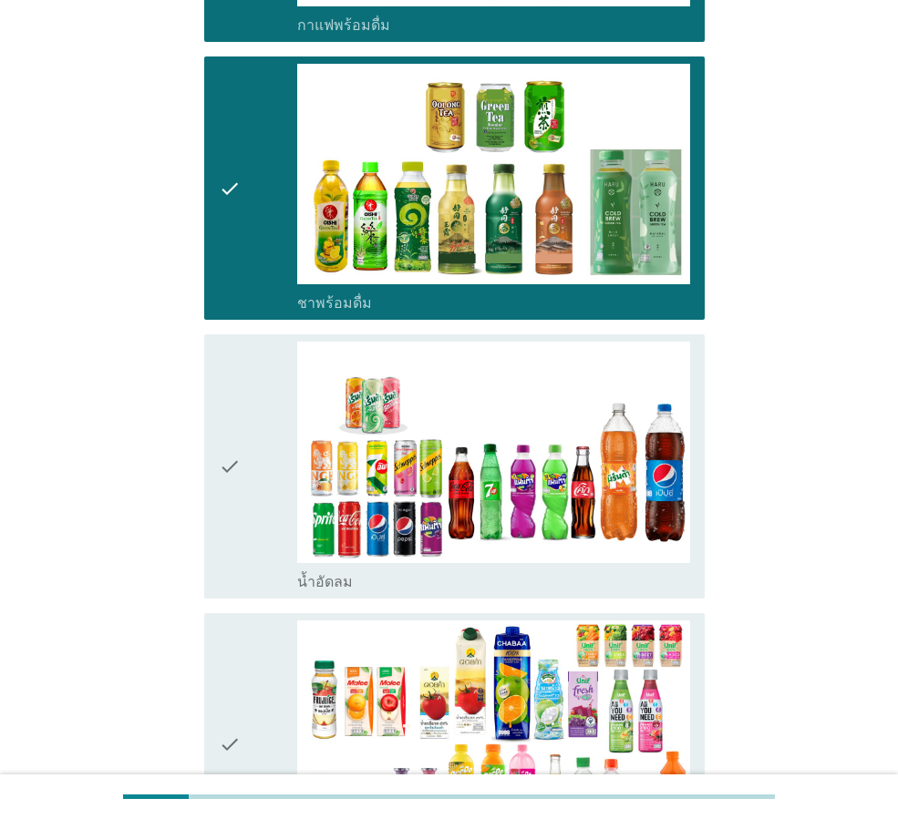
click at [251, 670] on div "check" at bounding box center [258, 745] width 78 height 249
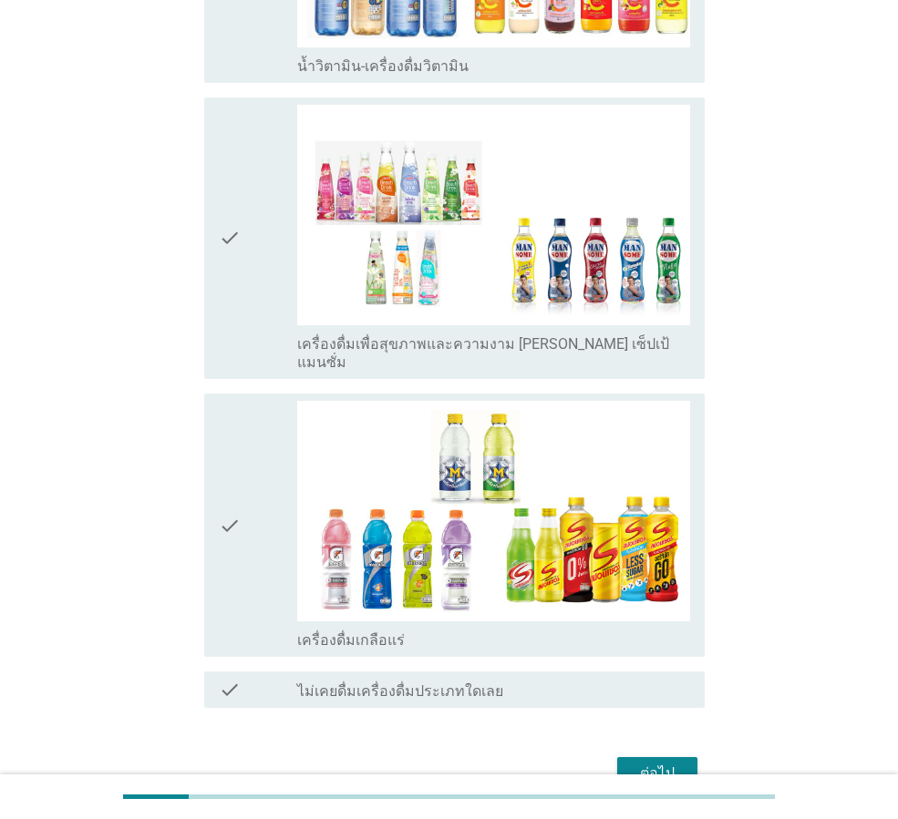
scroll to position [2399, 0]
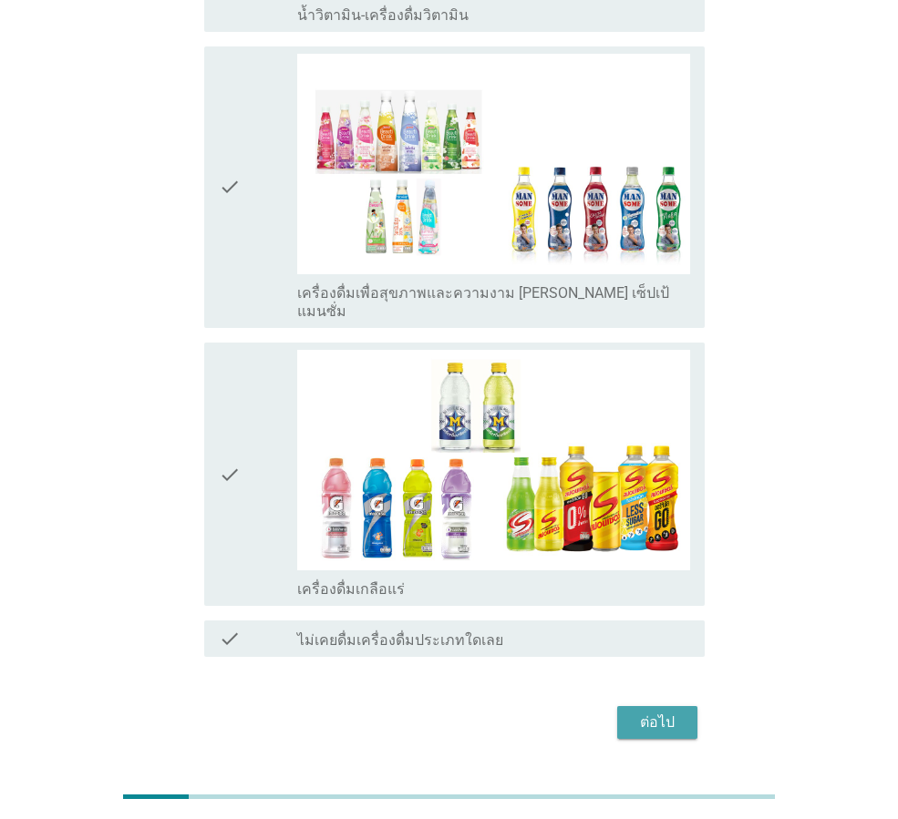
click at [644, 712] on div "ต่อไป" at bounding box center [657, 723] width 51 height 22
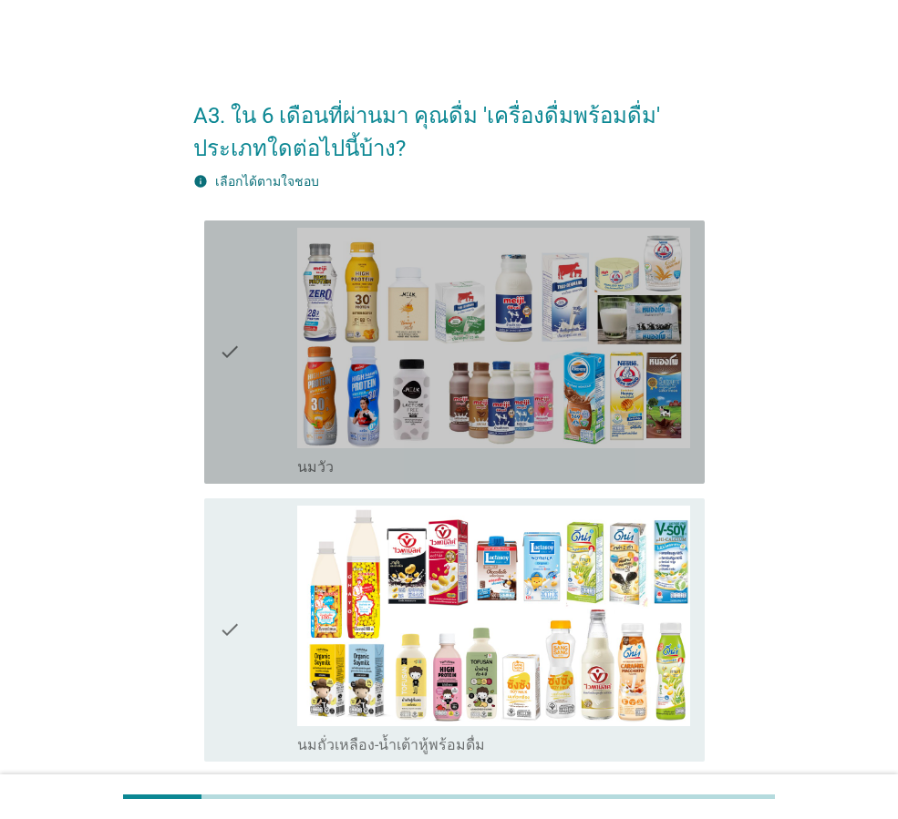
drag, startPoint x: 235, startPoint y: 380, endPoint x: 237, endPoint y: 544, distance: 164.1
click at [236, 403] on icon "check" at bounding box center [230, 352] width 22 height 249
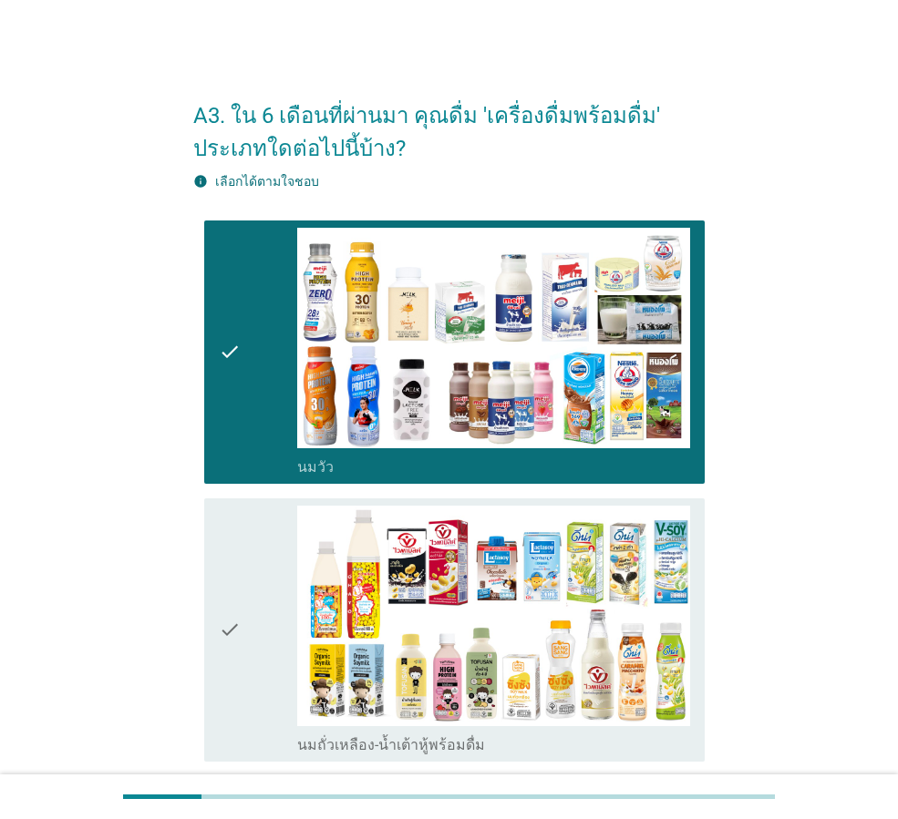
click at [237, 553] on icon "check" at bounding box center [230, 630] width 22 height 249
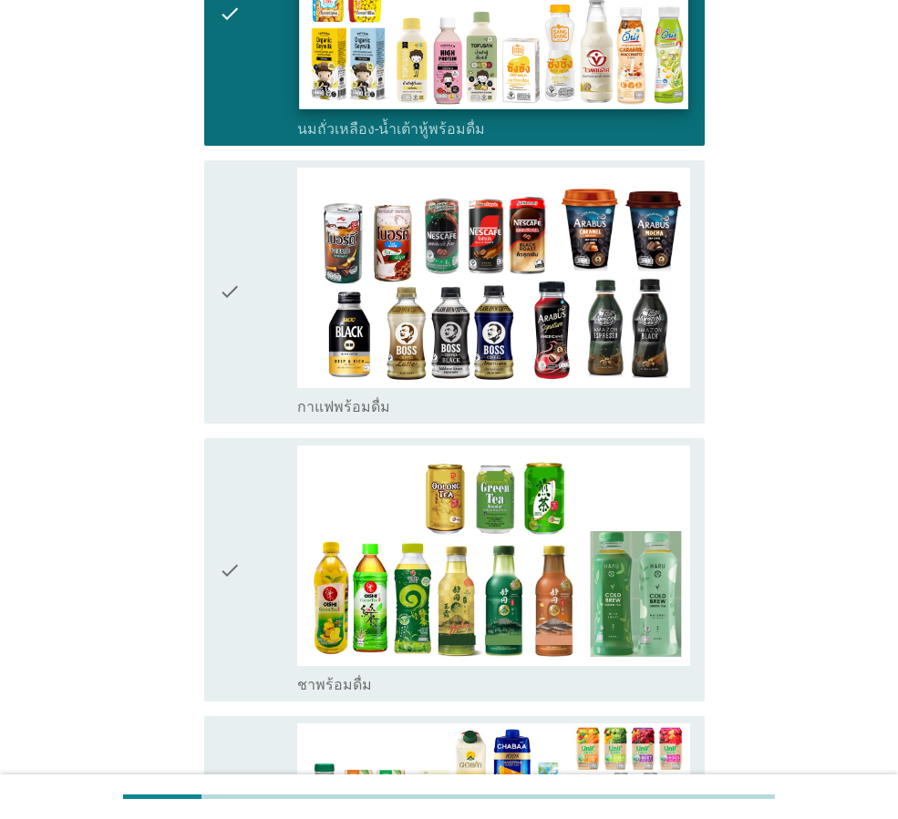
scroll to position [638, 0]
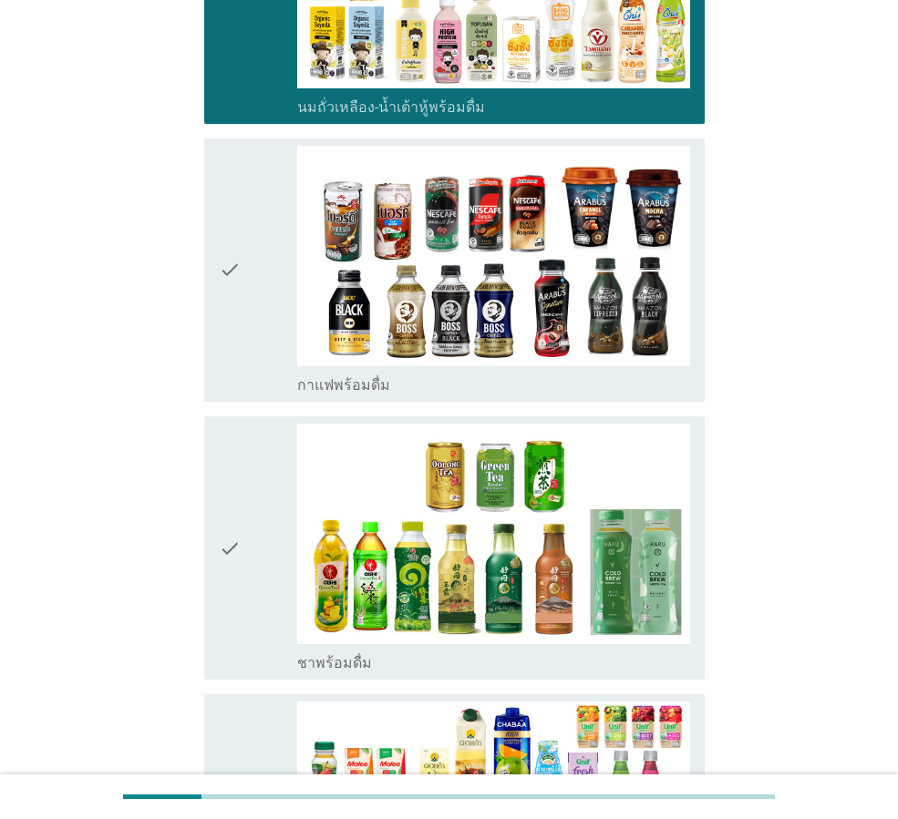
click at [259, 608] on div "check" at bounding box center [258, 548] width 78 height 249
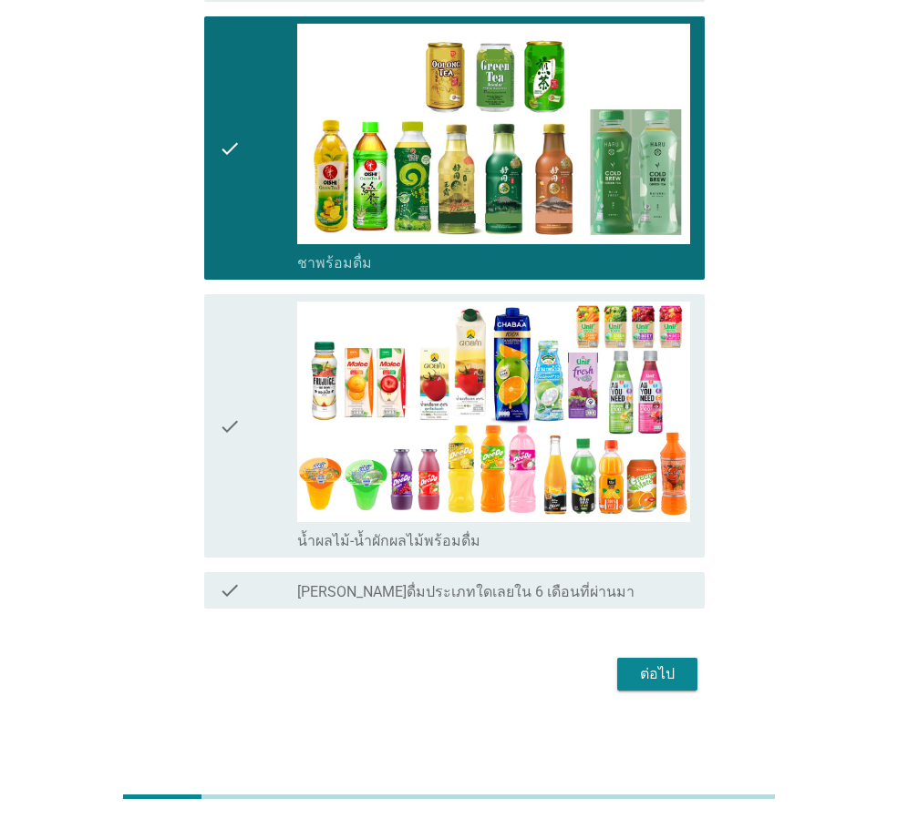
scroll to position [1041, 0]
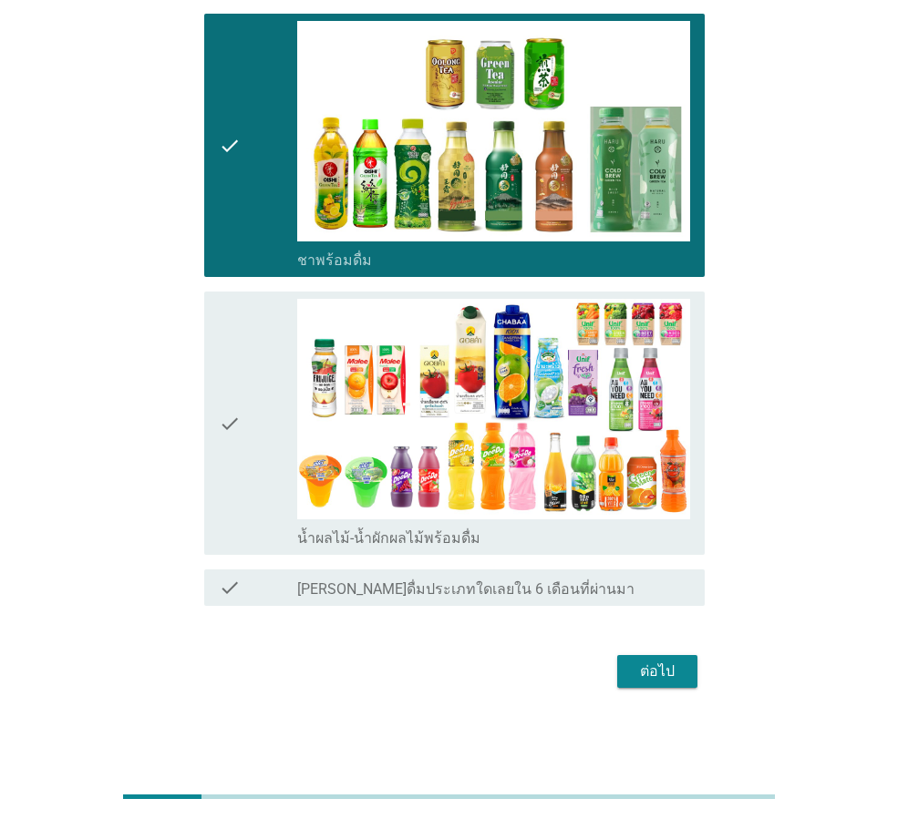
click at [247, 481] on div "check" at bounding box center [258, 423] width 78 height 249
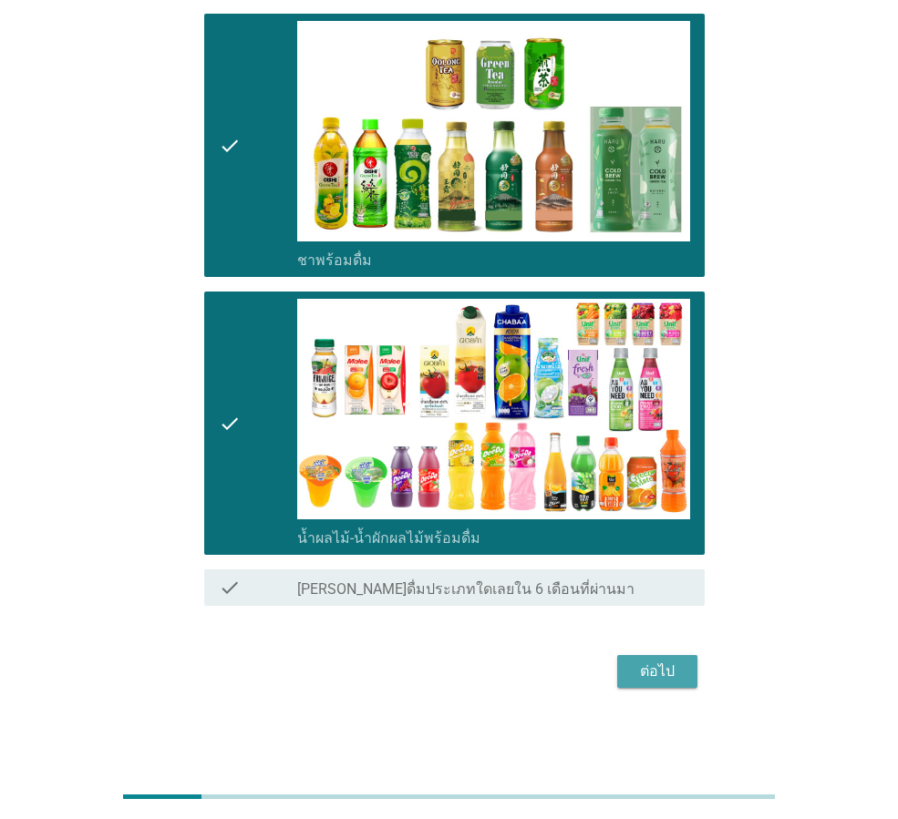
click at [669, 667] on div "ต่อไป" at bounding box center [657, 672] width 51 height 22
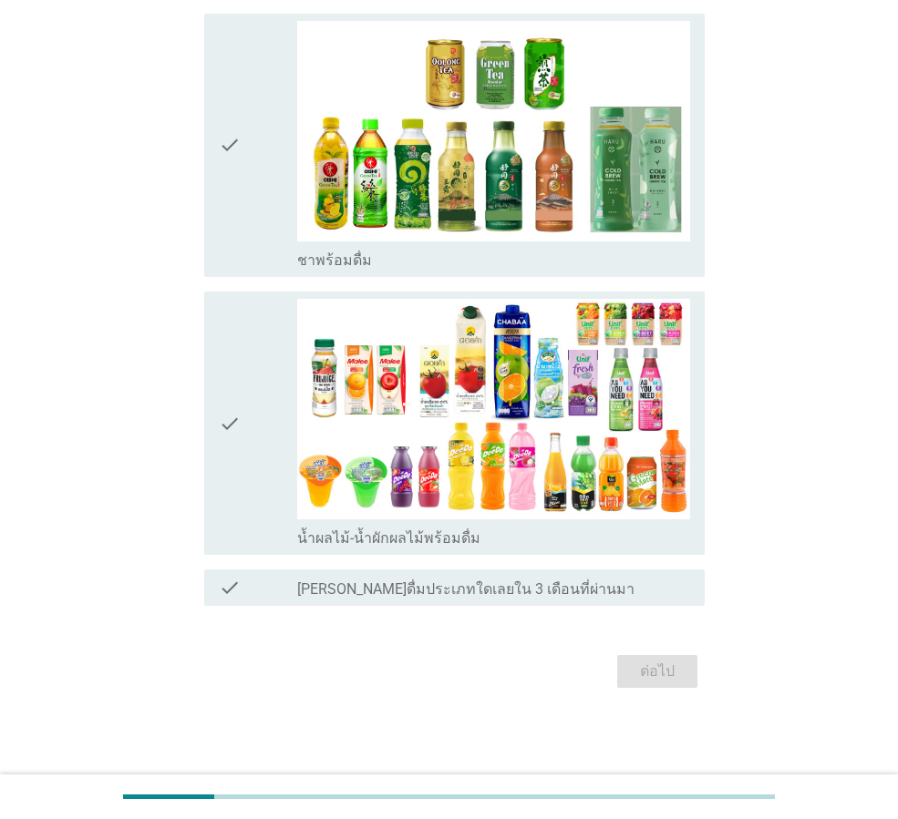
scroll to position [0, 0]
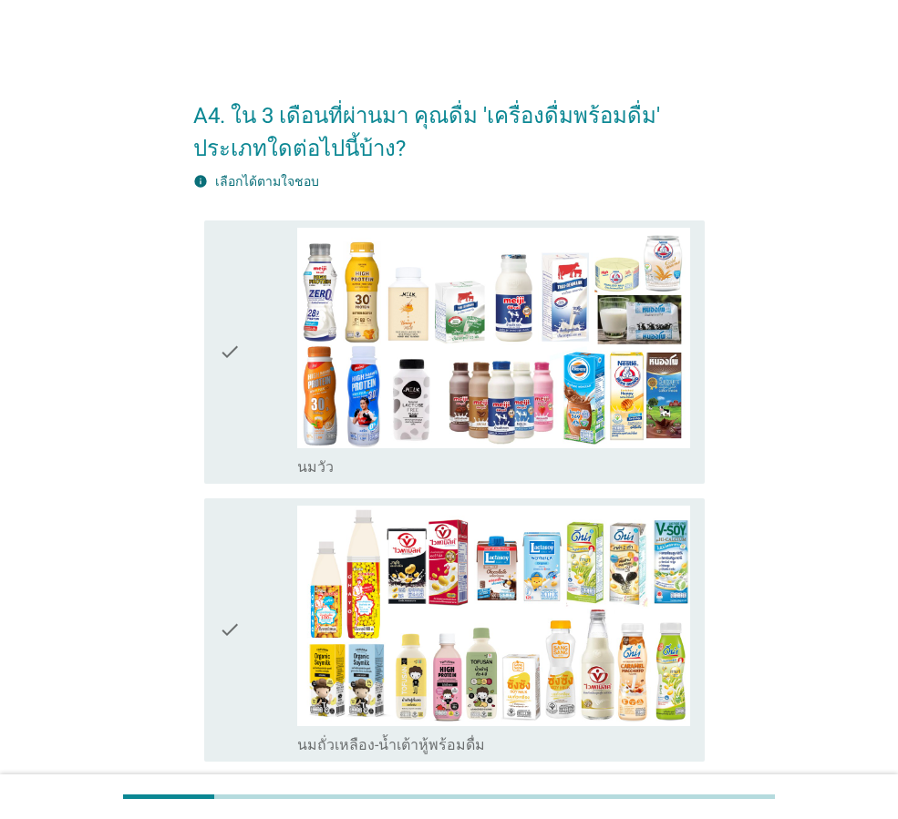
click at [245, 435] on div "check" at bounding box center [258, 352] width 78 height 249
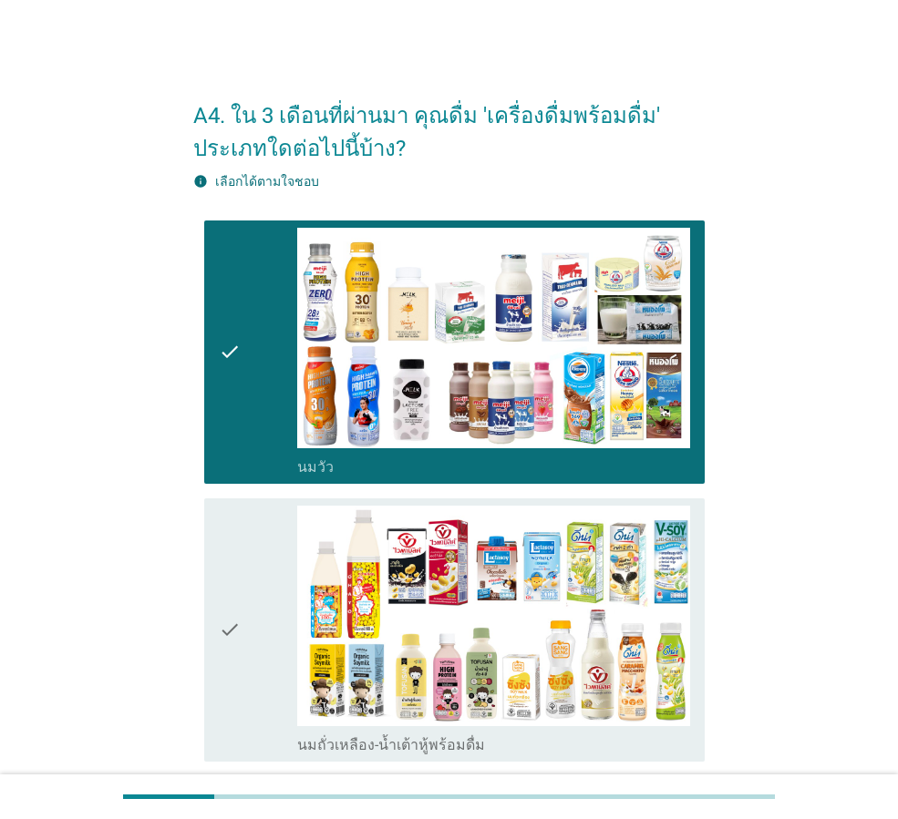
click at [249, 558] on div "check" at bounding box center [258, 630] width 78 height 249
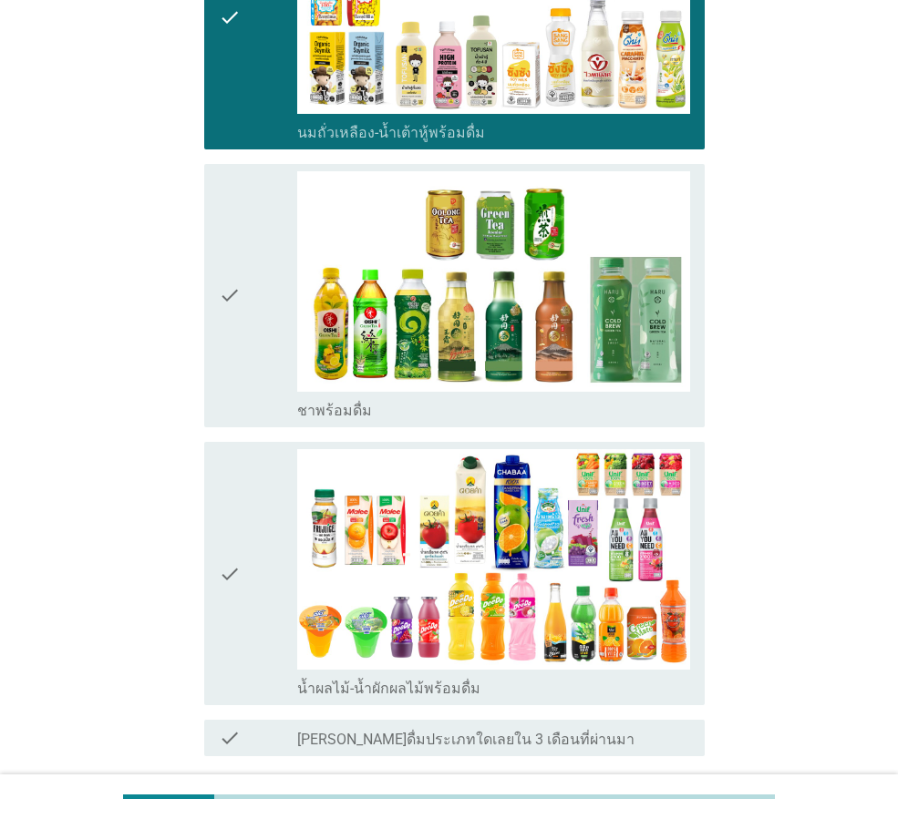
scroll to position [638, 0]
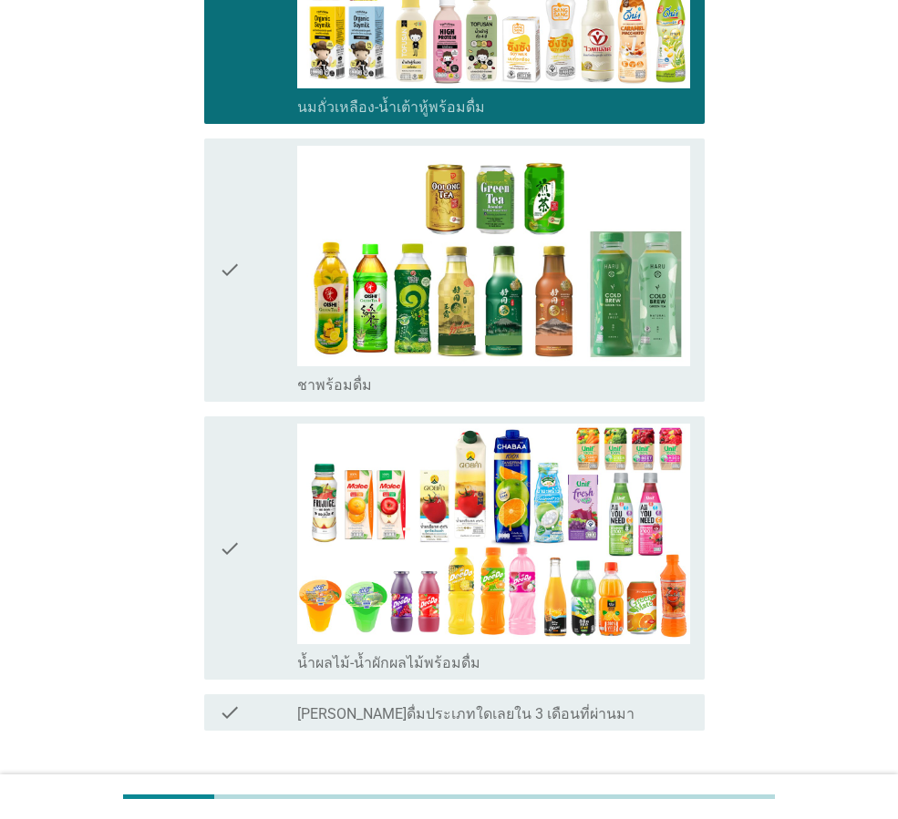
click at [267, 350] on div "check" at bounding box center [258, 270] width 78 height 249
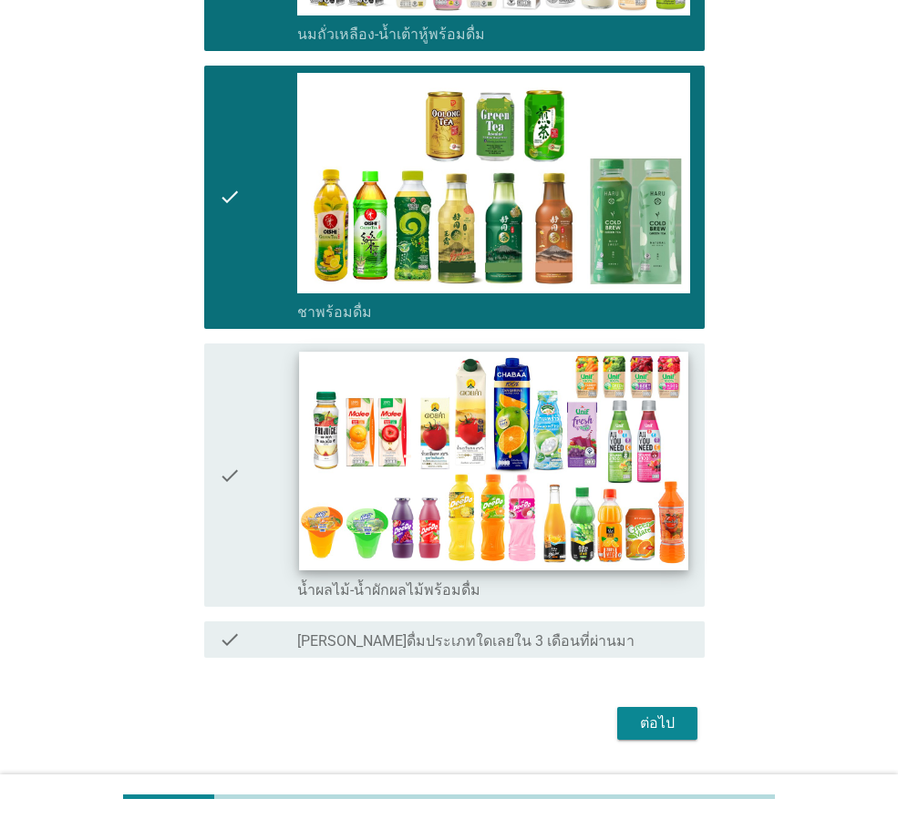
scroll to position [763, 0]
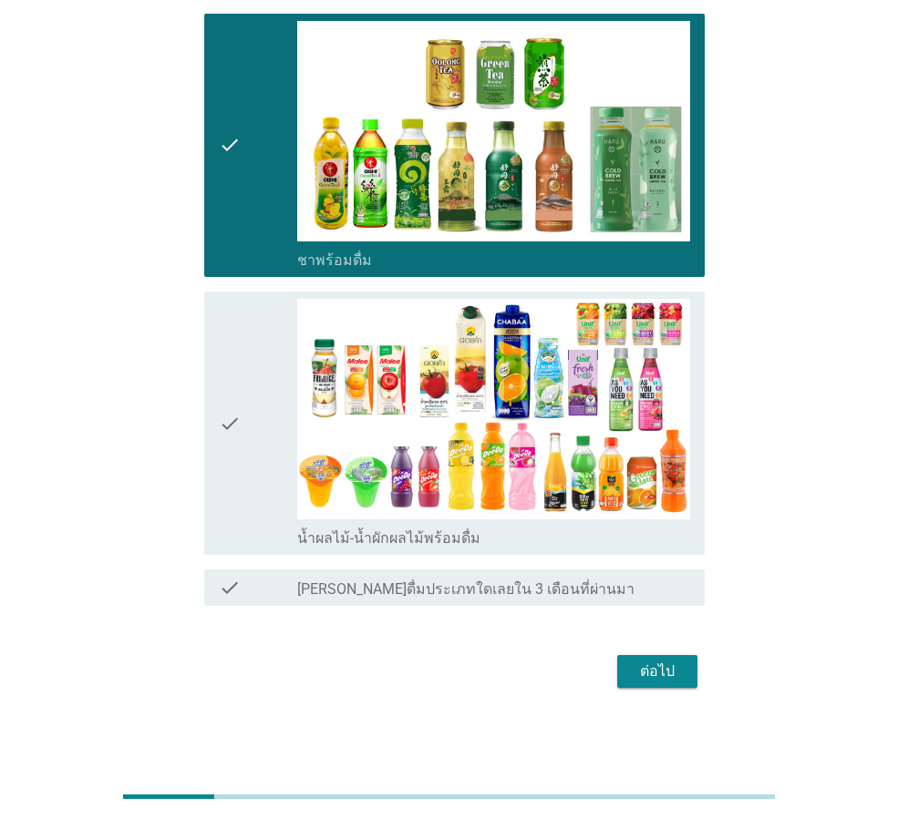
click at [657, 666] on div "ต่อไป" at bounding box center [657, 672] width 51 height 22
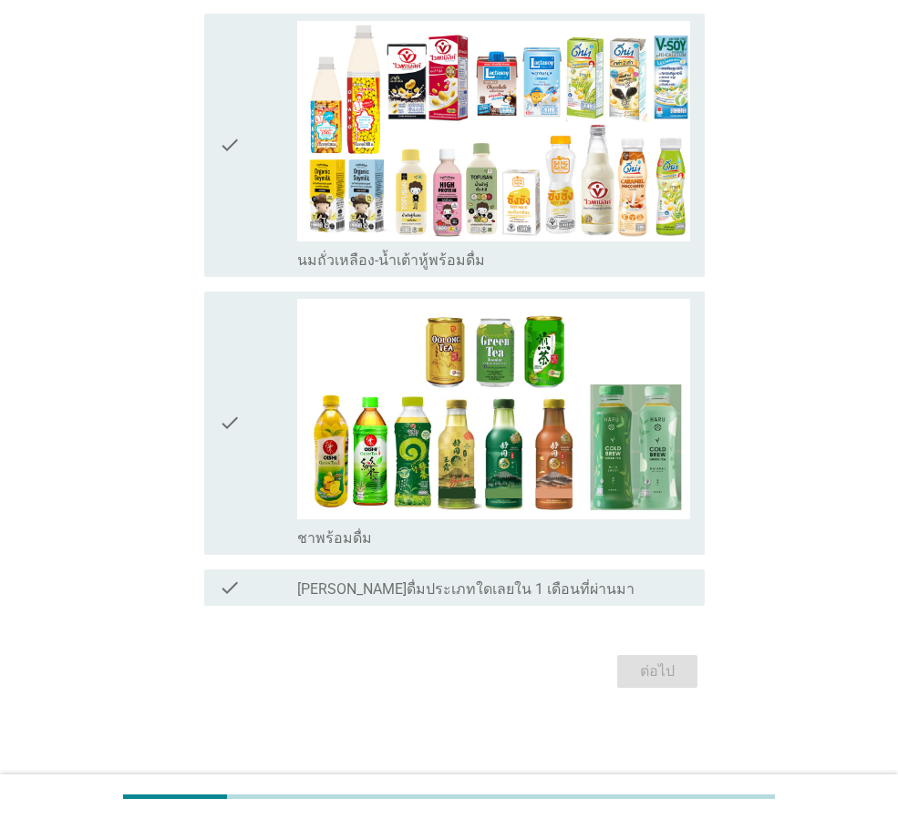
scroll to position [0, 0]
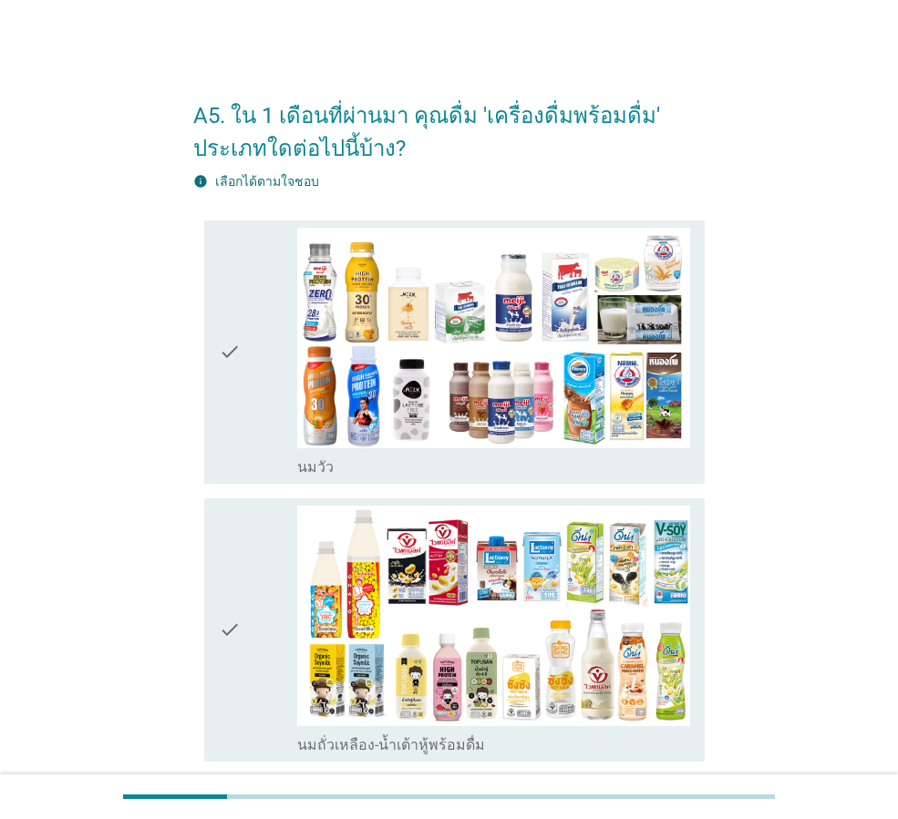
click at [258, 443] on div "check" at bounding box center [258, 352] width 78 height 249
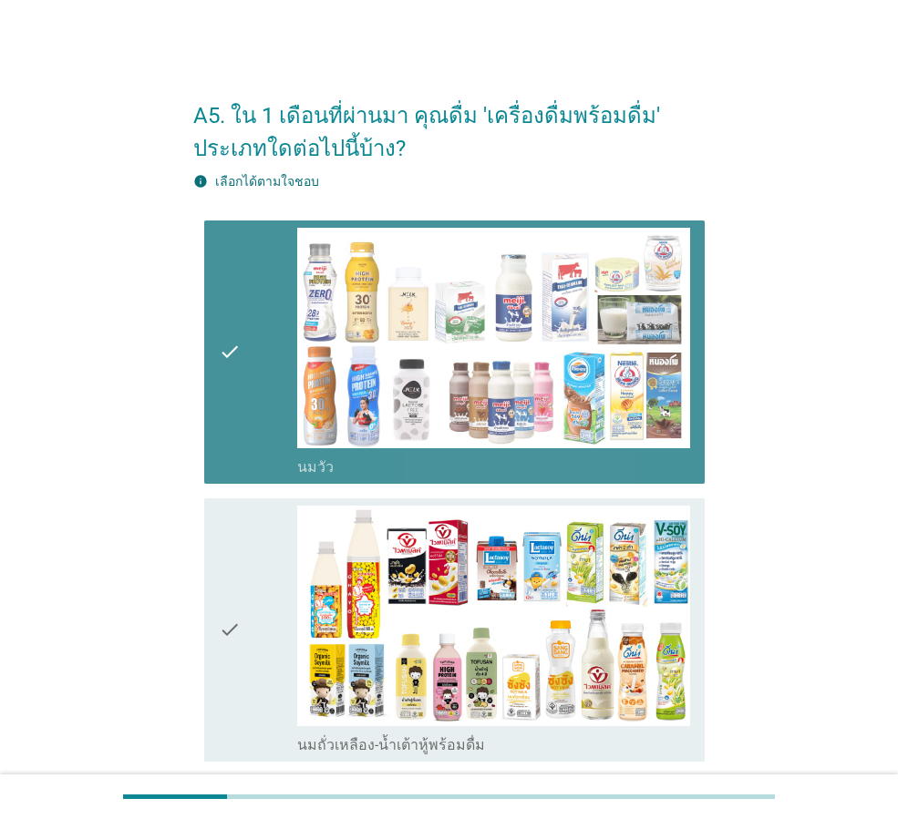
click at [258, 542] on div "check" at bounding box center [258, 630] width 78 height 249
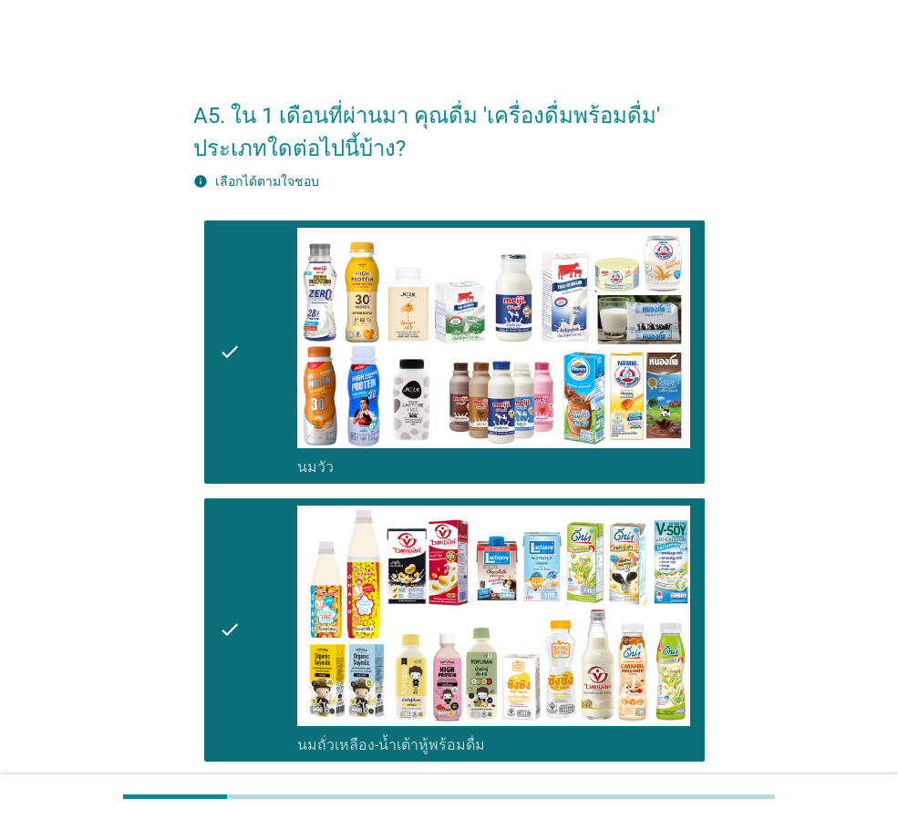
scroll to position [485, 0]
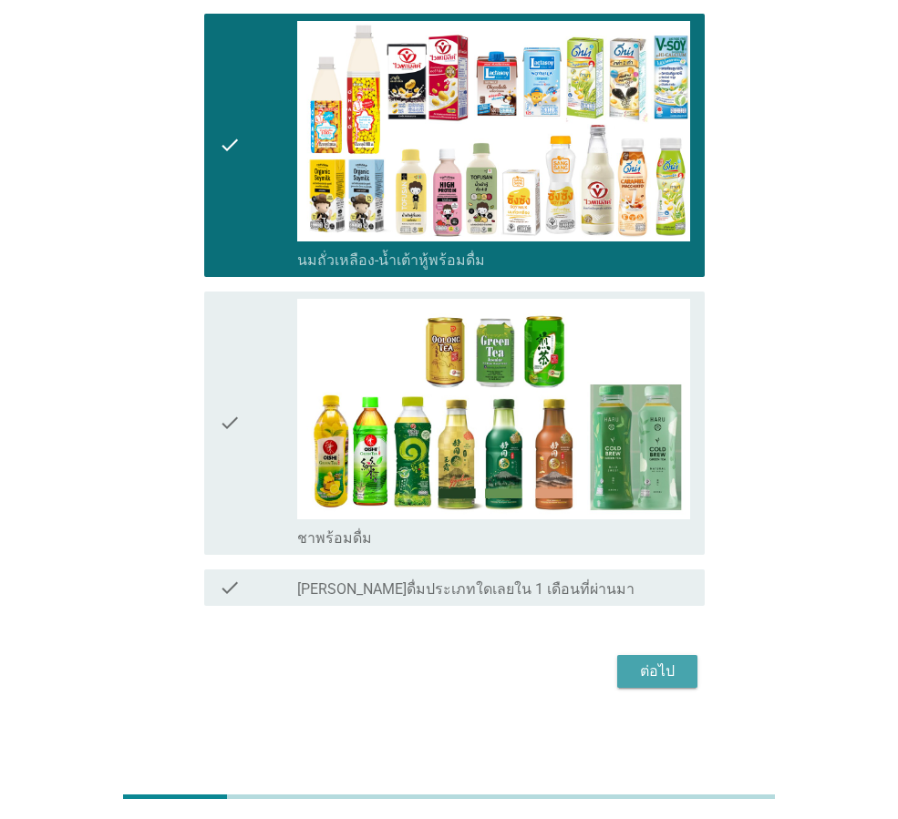
click at [651, 672] on div "ต่อไป" at bounding box center [657, 672] width 51 height 22
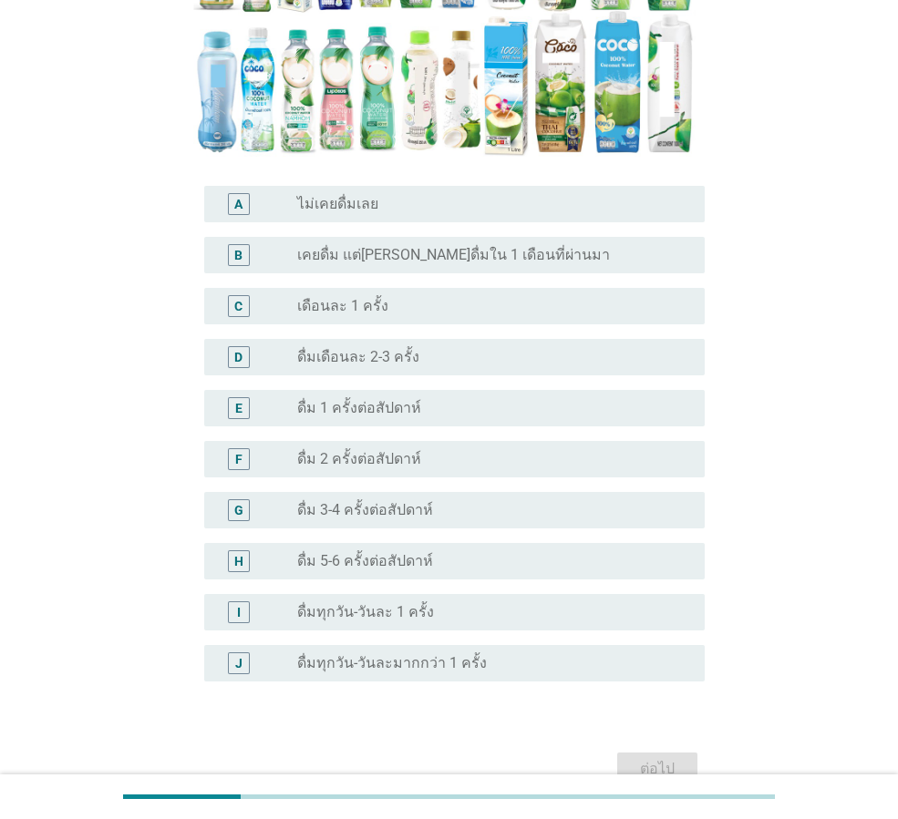
scroll to position [472, 0]
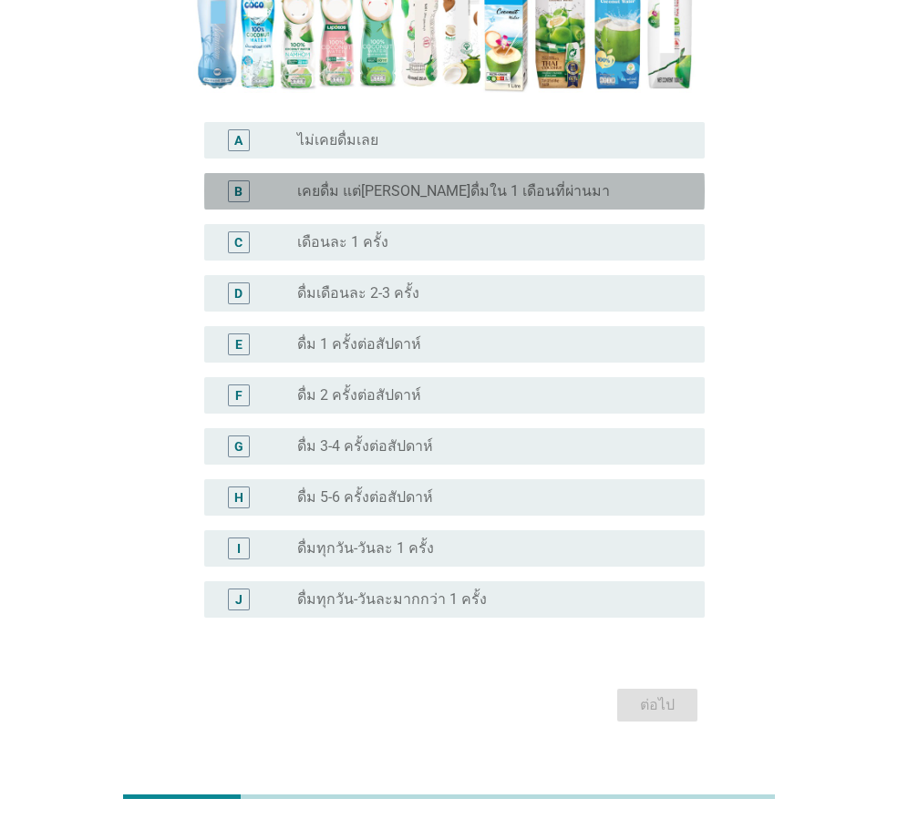
click at [276, 180] on div "B" at bounding box center [258, 191] width 78 height 22
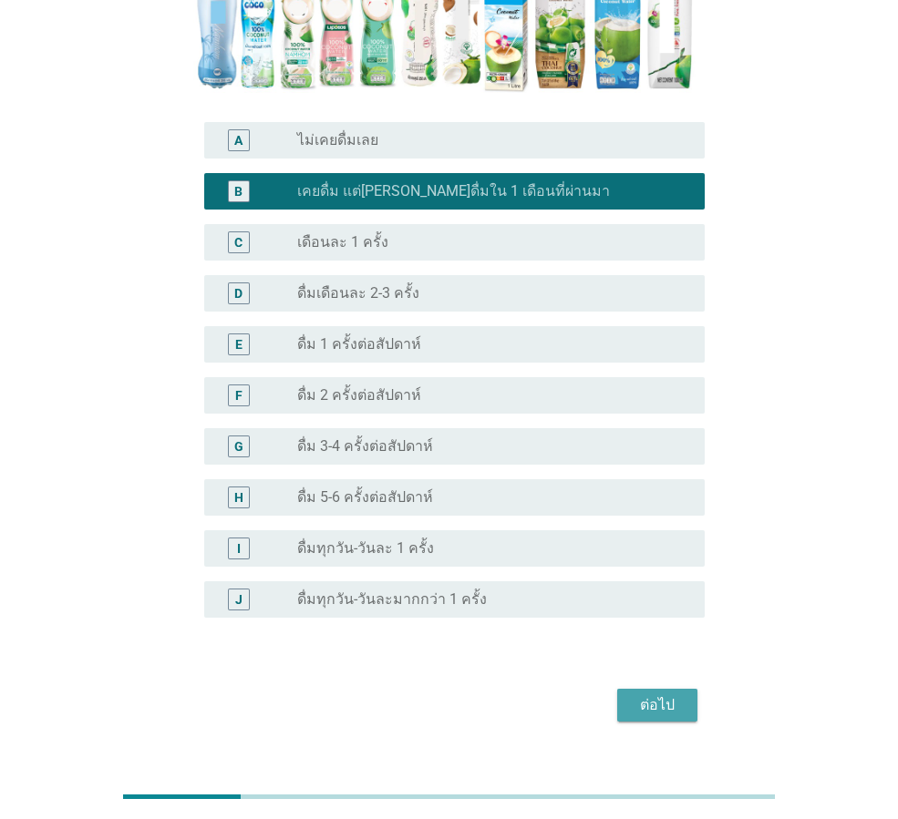
click at [666, 694] on div "ต่อไป" at bounding box center [657, 705] width 51 height 22
